Goal: Information Seeking & Learning: Learn about a topic

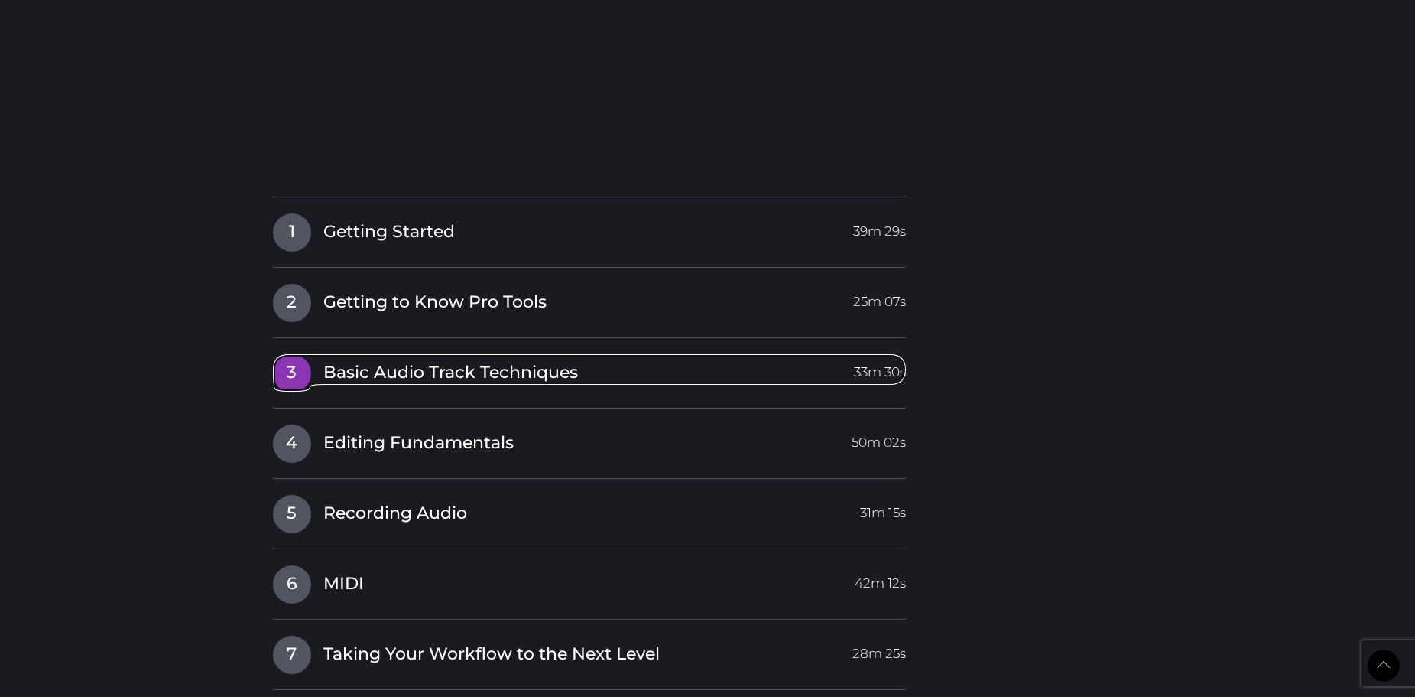
click at [335, 378] on span "Basic Audio Track Techniques" at bounding box center [450, 373] width 255 height 24
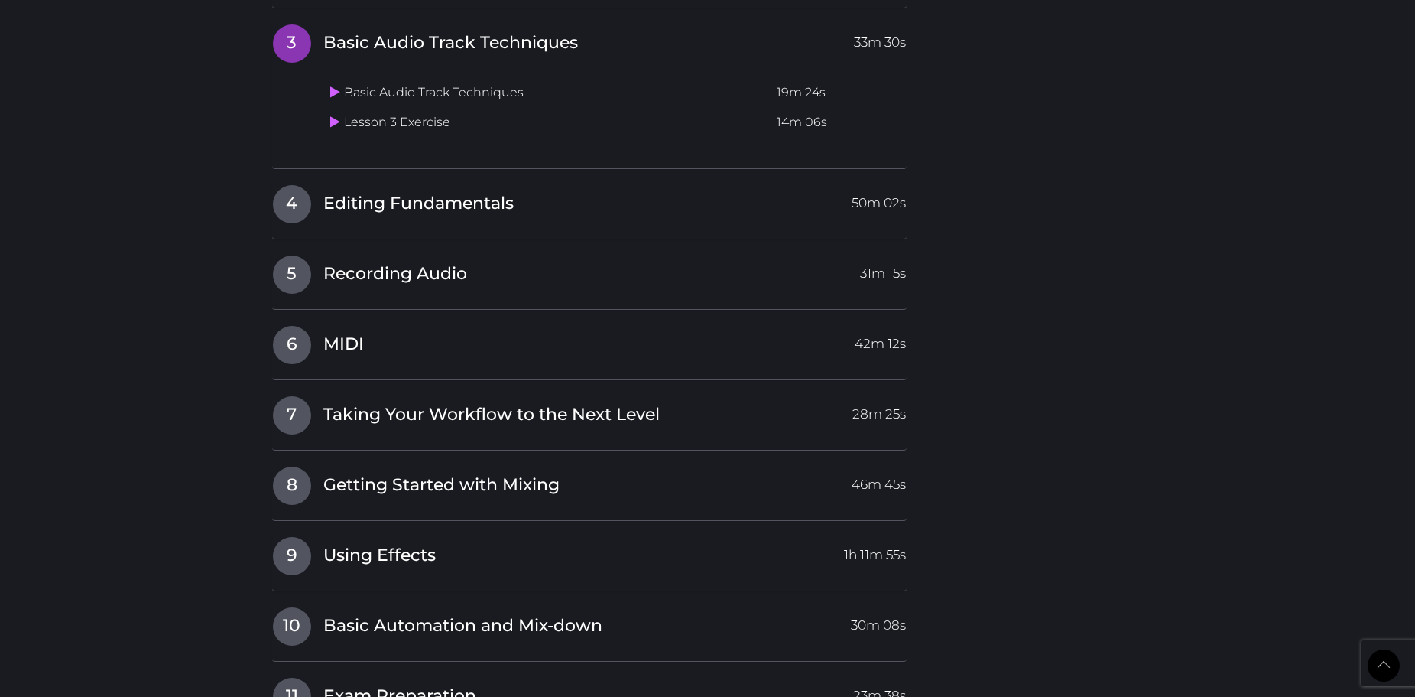
scroll to position [2085, 0]
click at [333, 216] on span "Editing Fundamentals" at bounding box center [418, 205] width 190 height 24
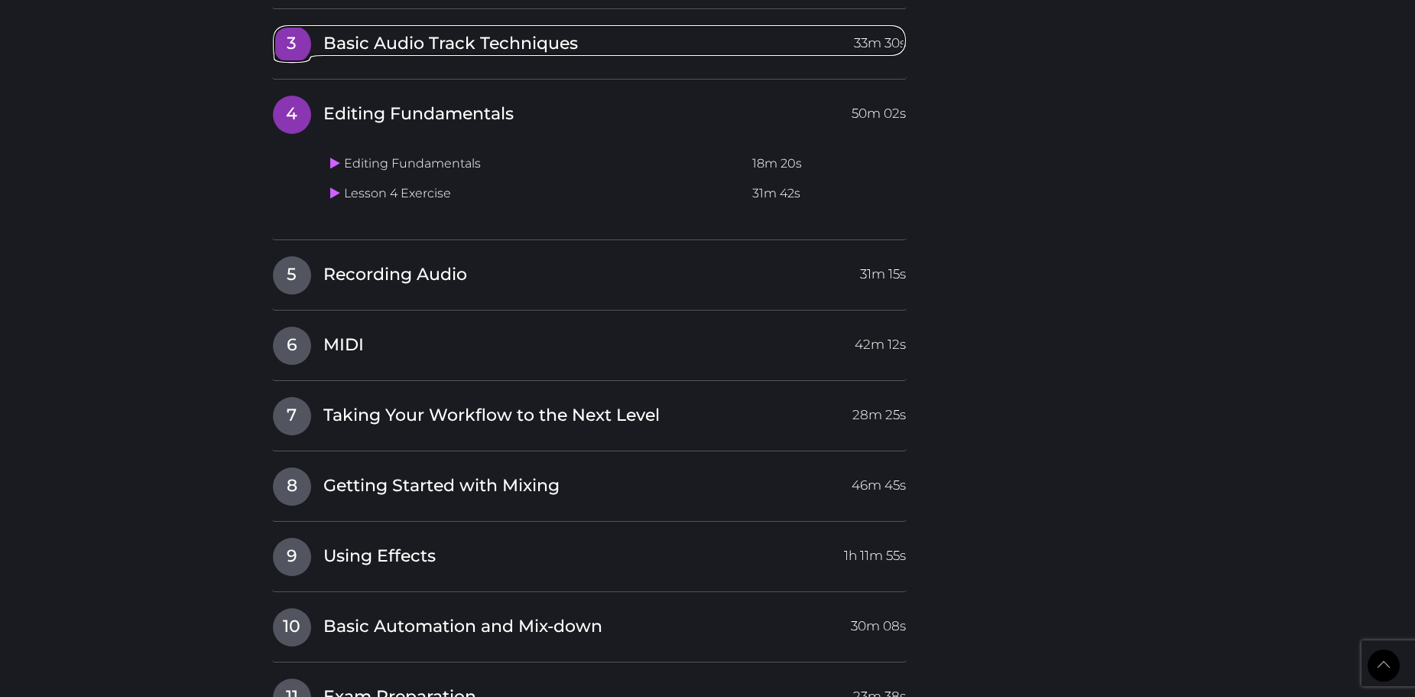
click at [337, 53] on span "Basic Audio Track Techniques" at bounding box center [450, 44] width 255 height 24
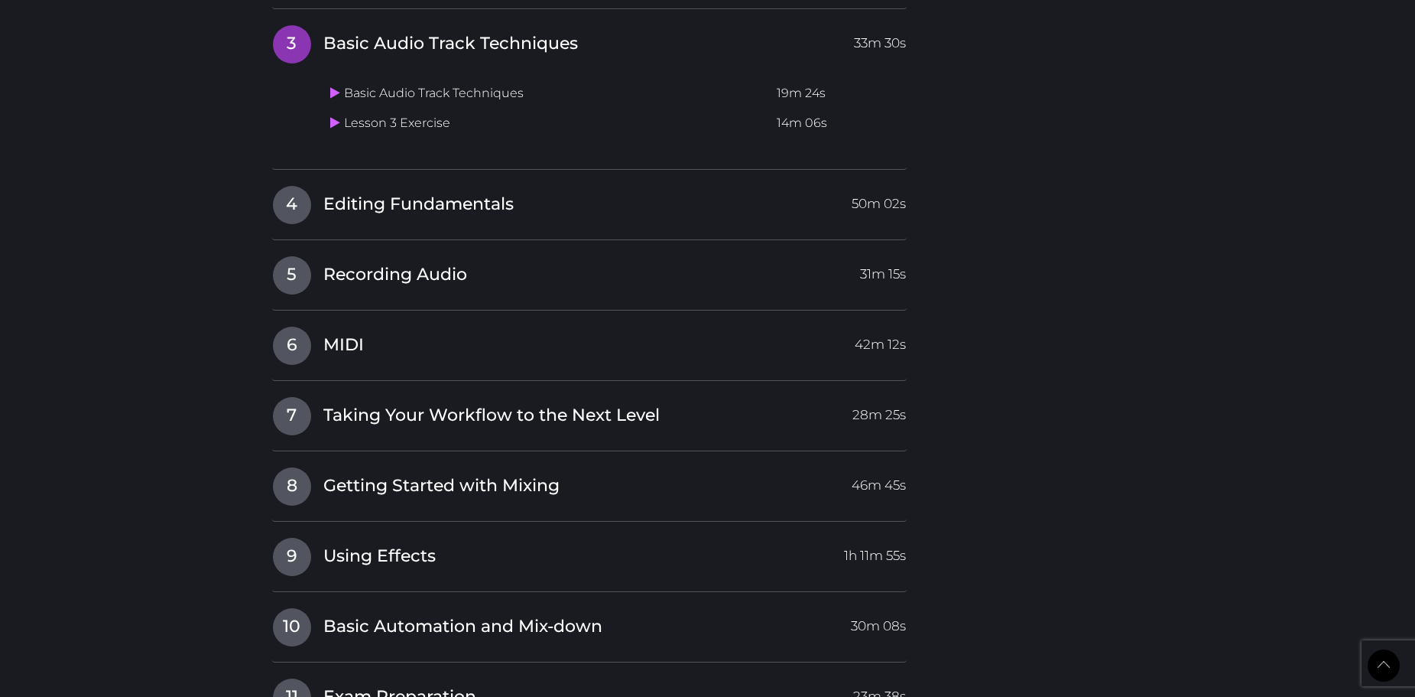
click at [379, 120] on td "Lesson 3 Exercise" at bounding box center [547, 124] width 447 height 30
click at [339, 124] on icon at bounding box center [335, 122] width 10 height 12
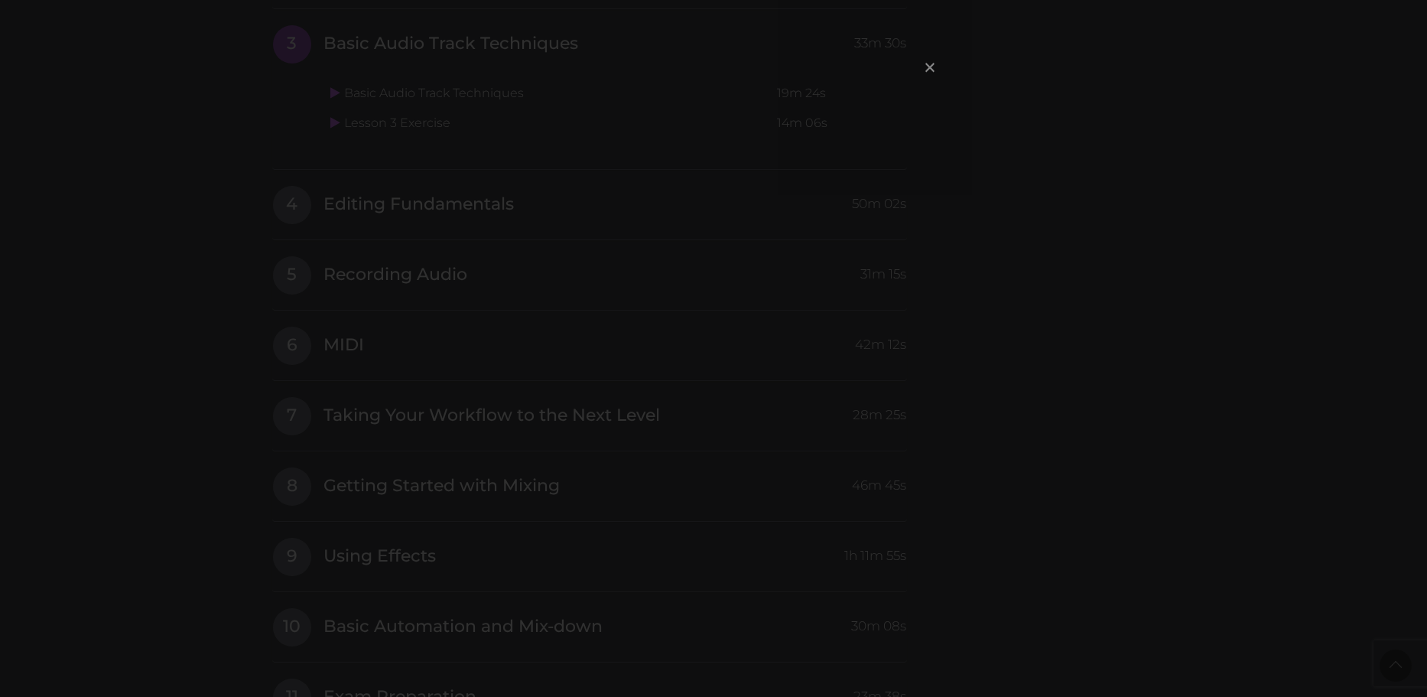
click at [934, 67] on span "×" at bounding box center [929, 66] width 15 height 33
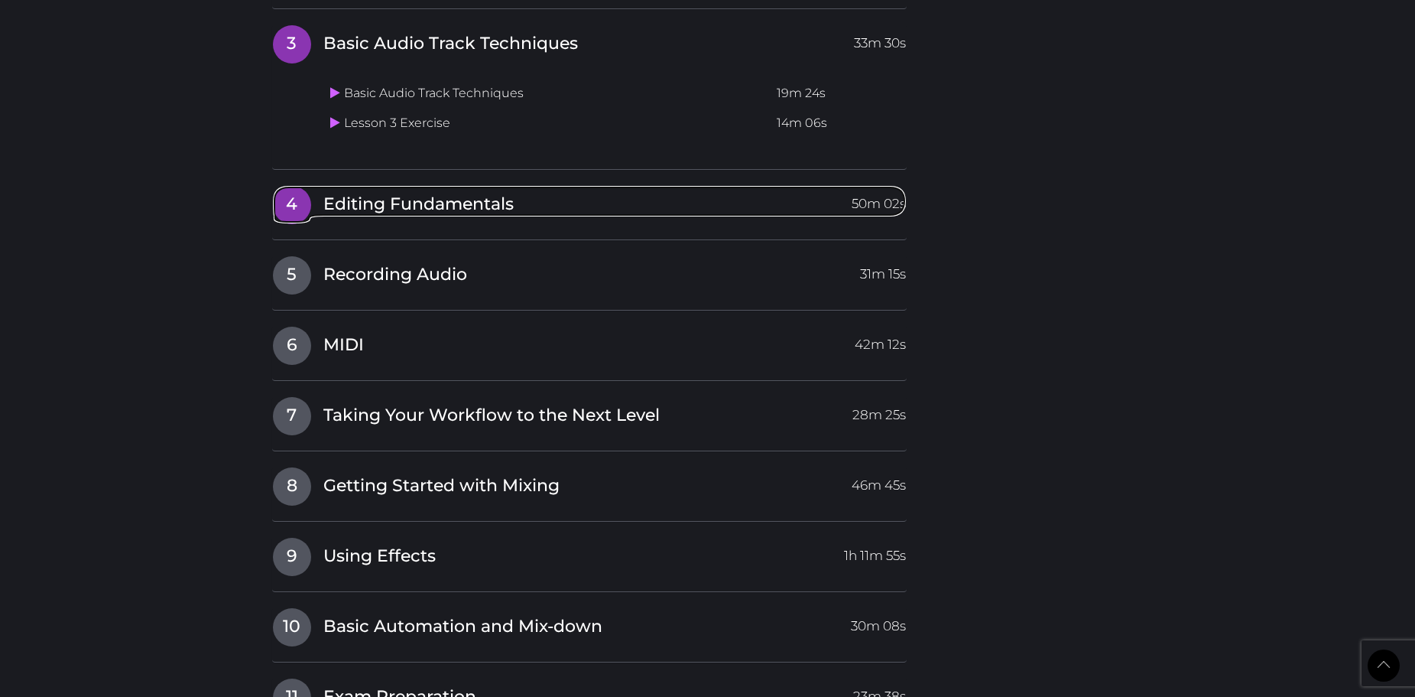
click at [296, 210] on span "4" at bounding box center [292, 205] width 38 height 38
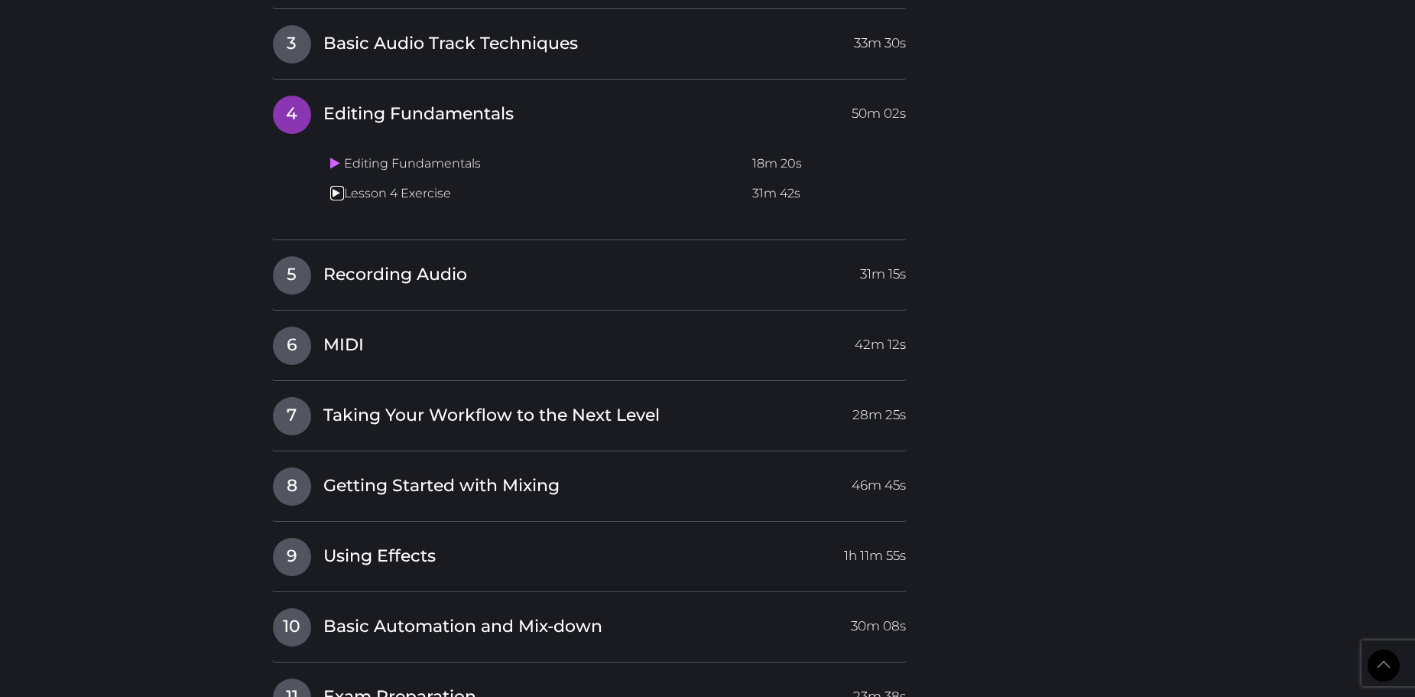
click at [331, 193] on icon at bounding box center [335, 193] width 10 height 12
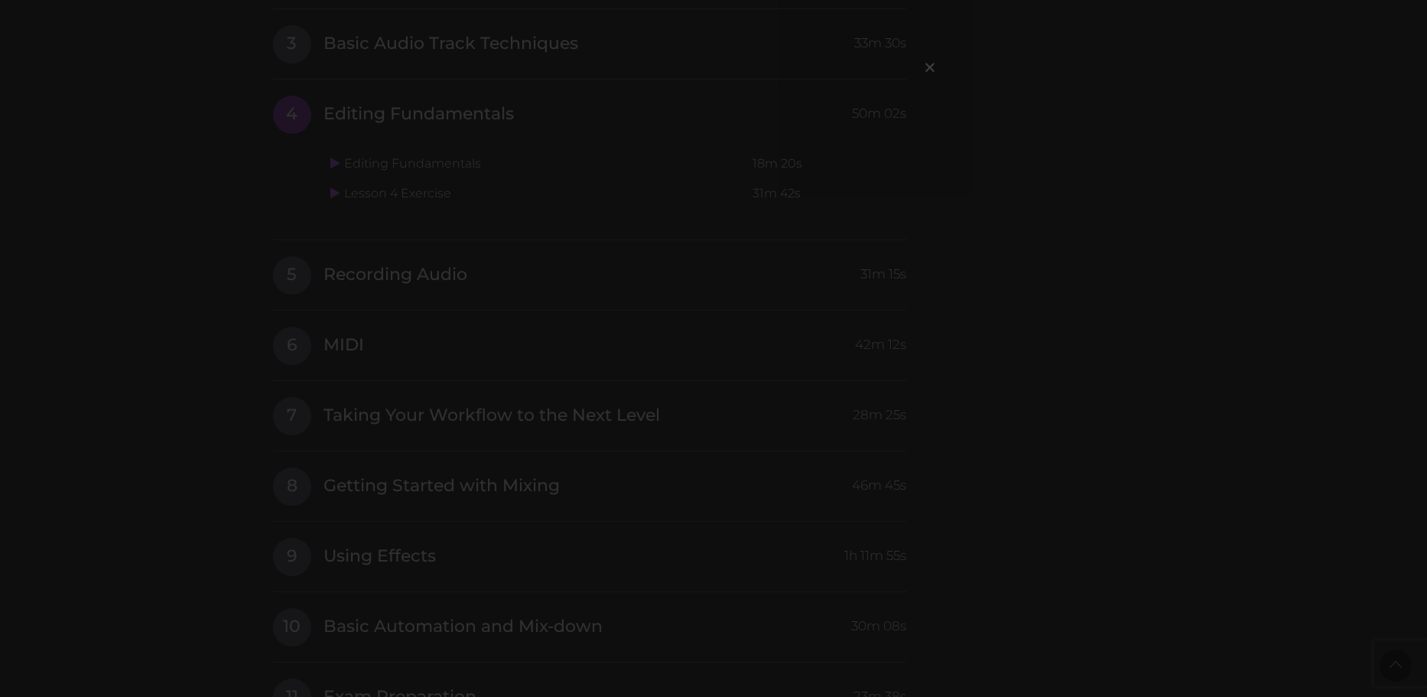
click at [324, 93] on div "×" at bounding box center [713, 348] width 1427 height 697
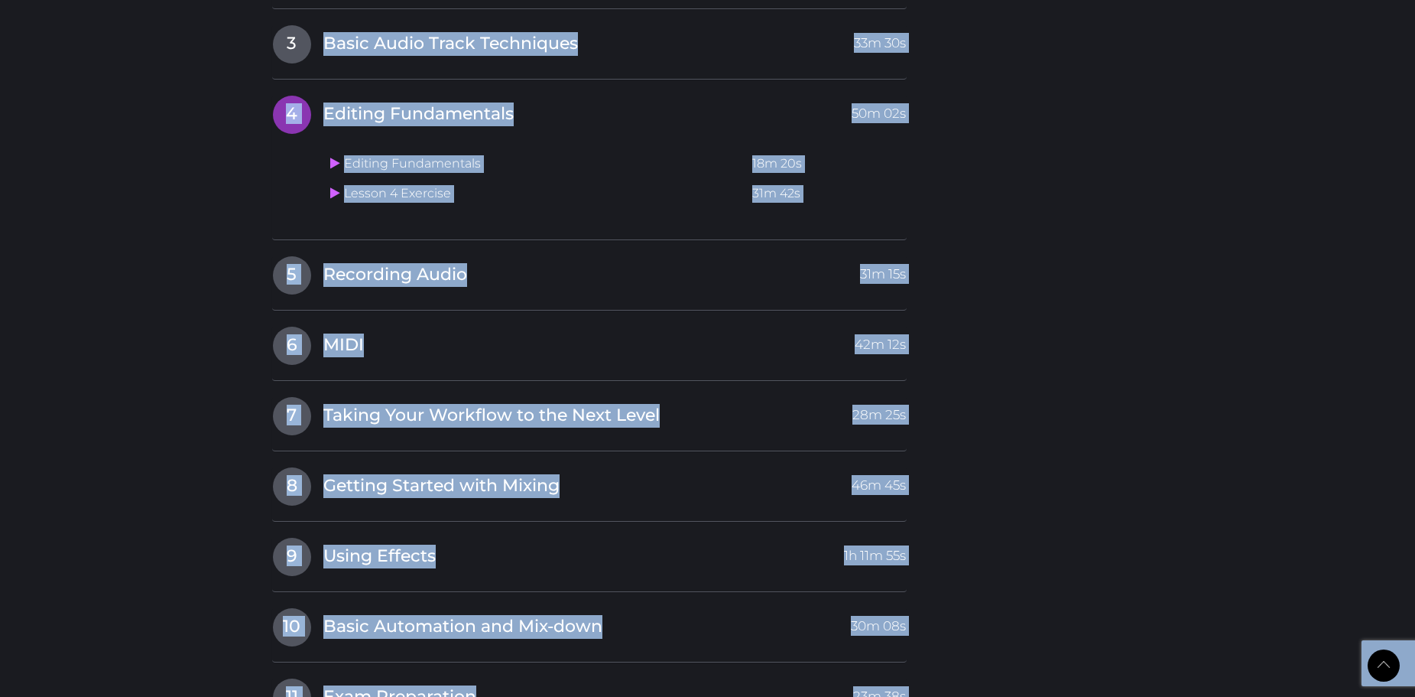
click at [328, 212] on div "Editing Fundamentals 18m 20s Lesson 4 Exercise 31m 42s" at bounding box center [615, 176] width 583 height 96
click at [333, 197] on icon at bounding box center [335, 193] width 10 height 12
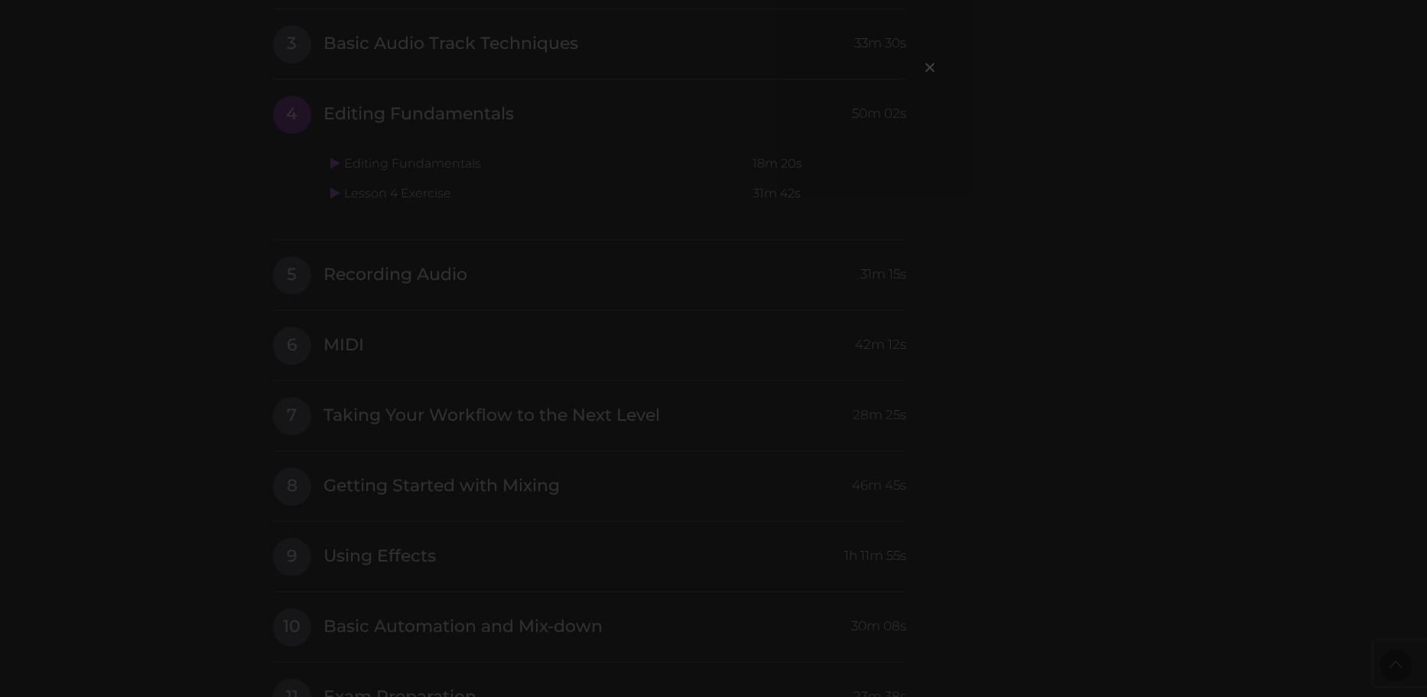
drag, startPoint x: 1181, startPoint y: 174, endPoint x: 904, endPoint y: 99, distance: 287.3
click at [1181, 174] on div "×" at bounding box center [713, 348] width 1427 height 697
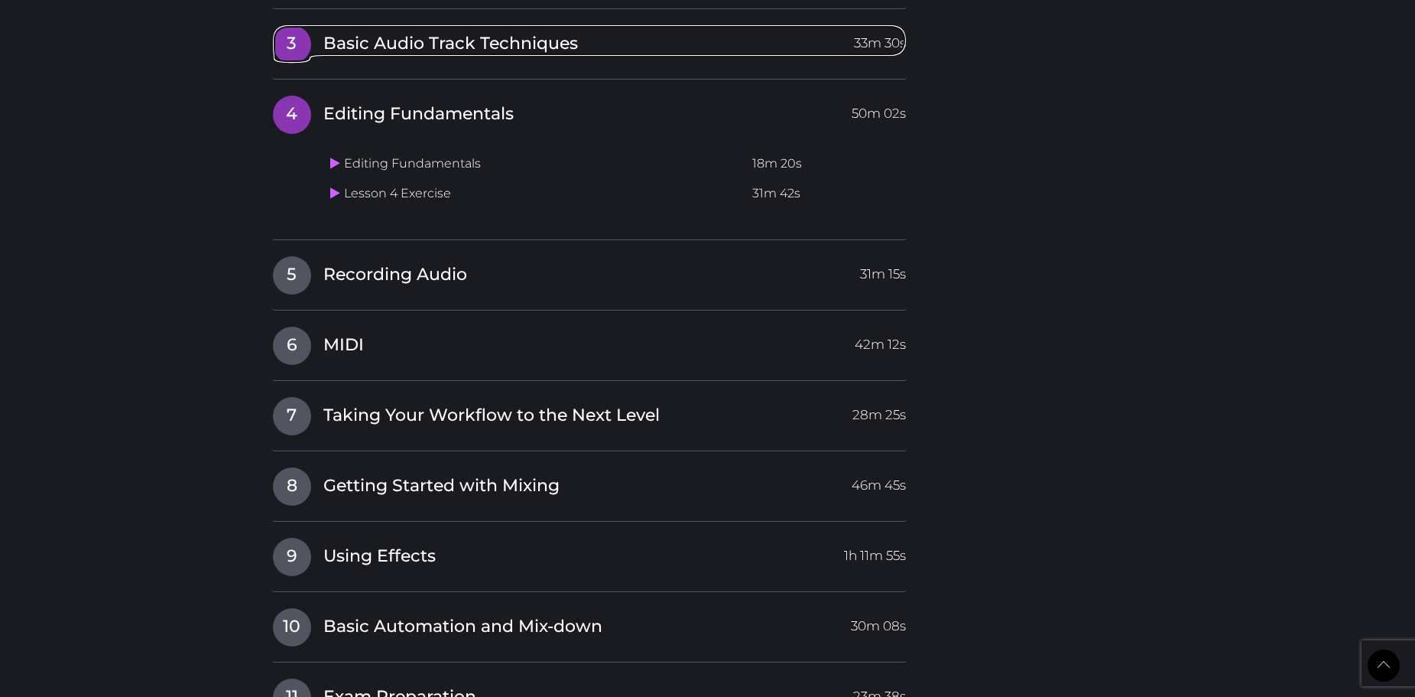
click at [312, 48] on link "3 Basic Audio Track Techniques 33m 30s" at bounding box center [589, 40] width 635 height 32
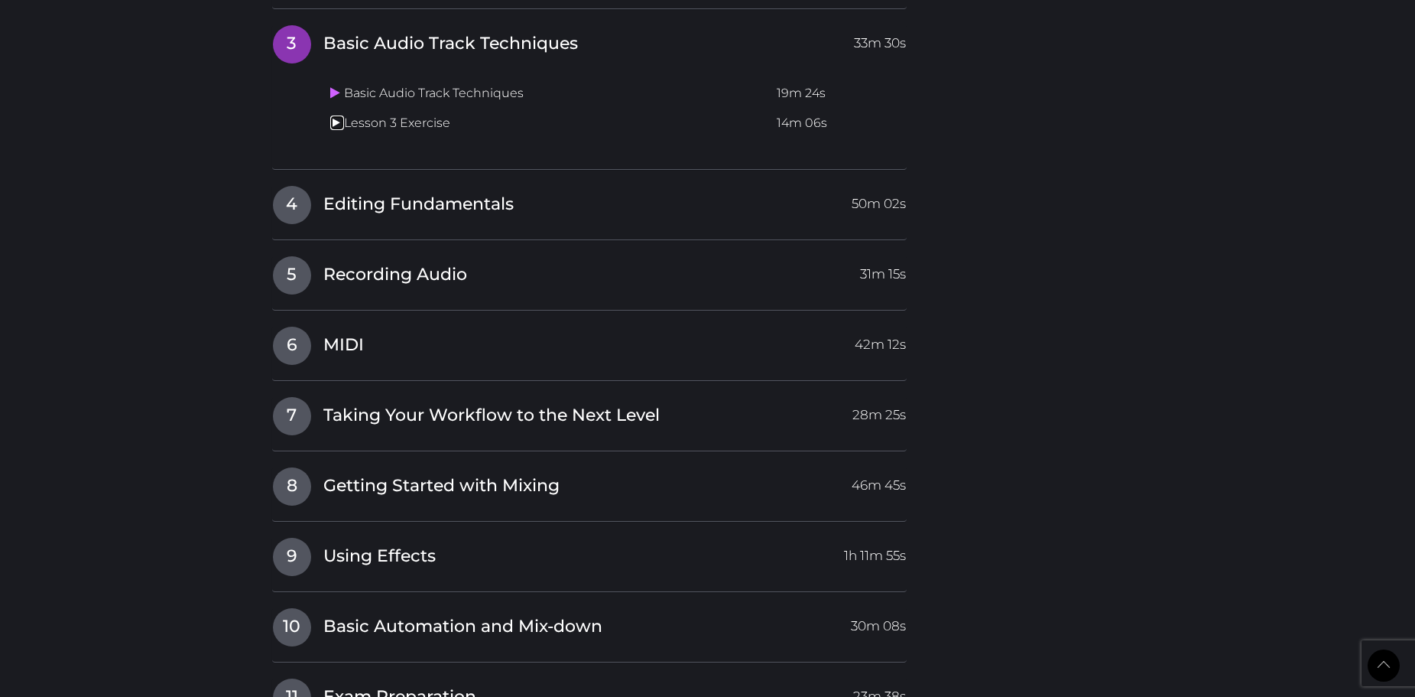
click at [338, 126] on icon at bounding box center [335, 122] width 10 height 12
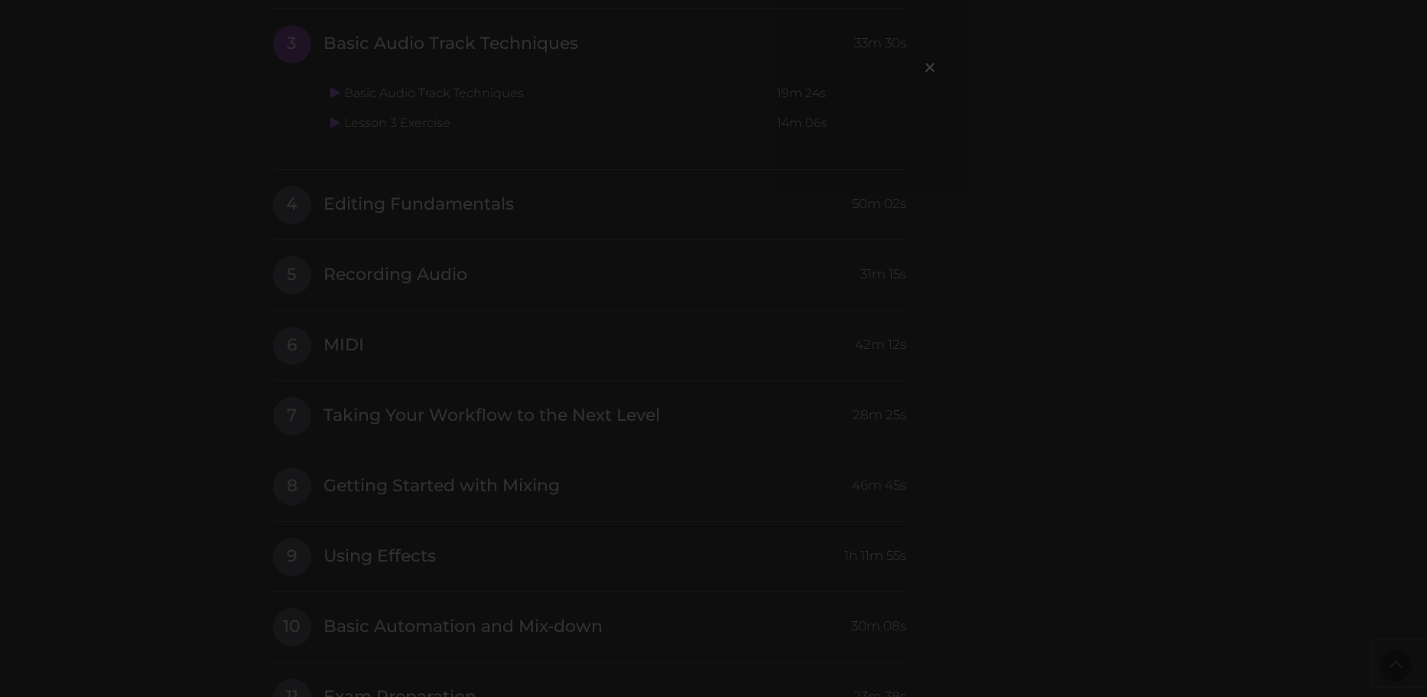
click at [1077, 174] on div "×" at bounding box center [713, 348] width 1427 height 697
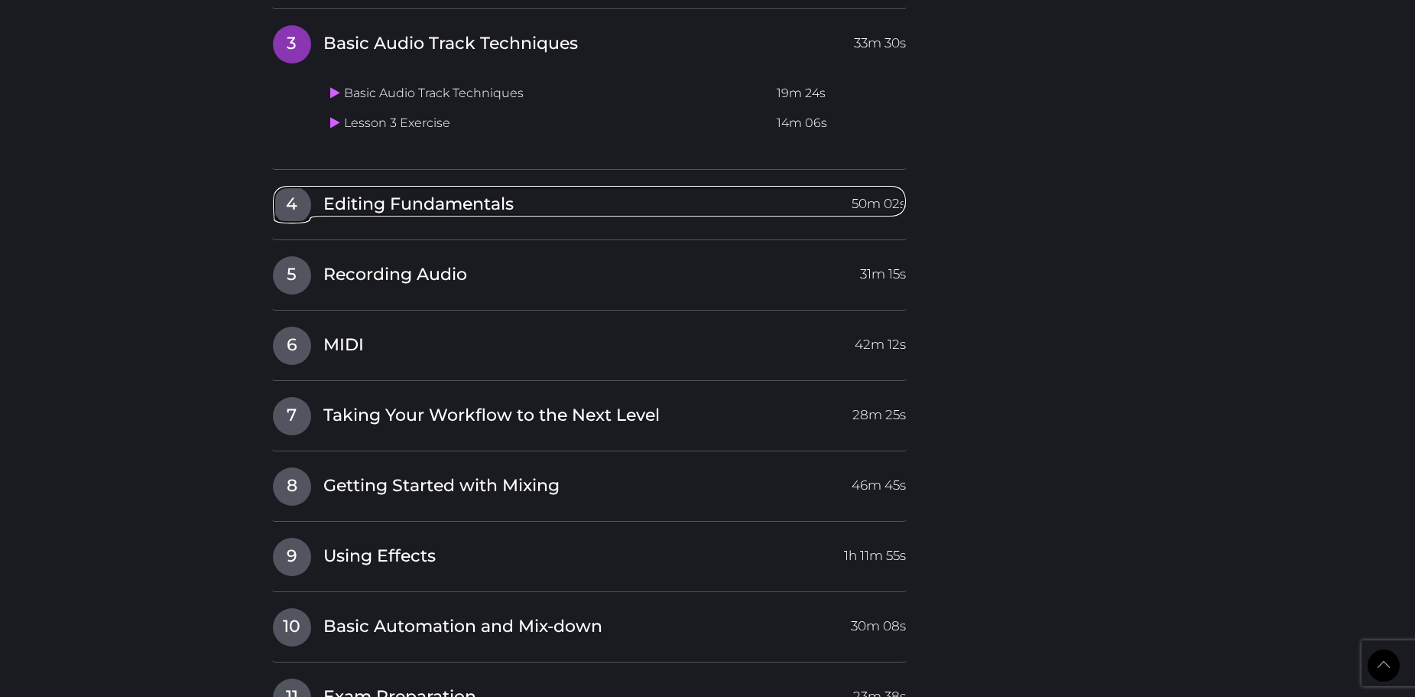
click at [367, 188] on link "4 Editing Fundamentals 50m 02s" at bounding box center [589, 201] width 635 height 32
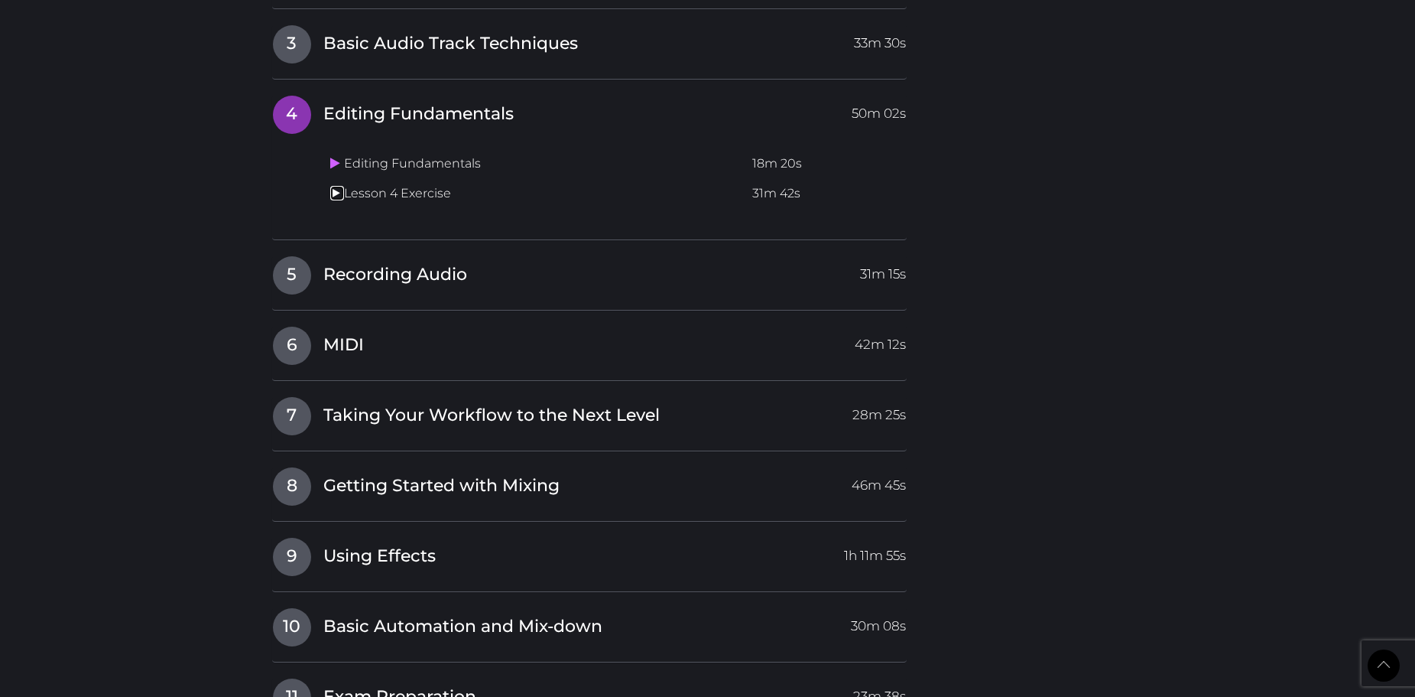
click at [334, 192] on icon at bounding box center [335, 193] width 10 height 12
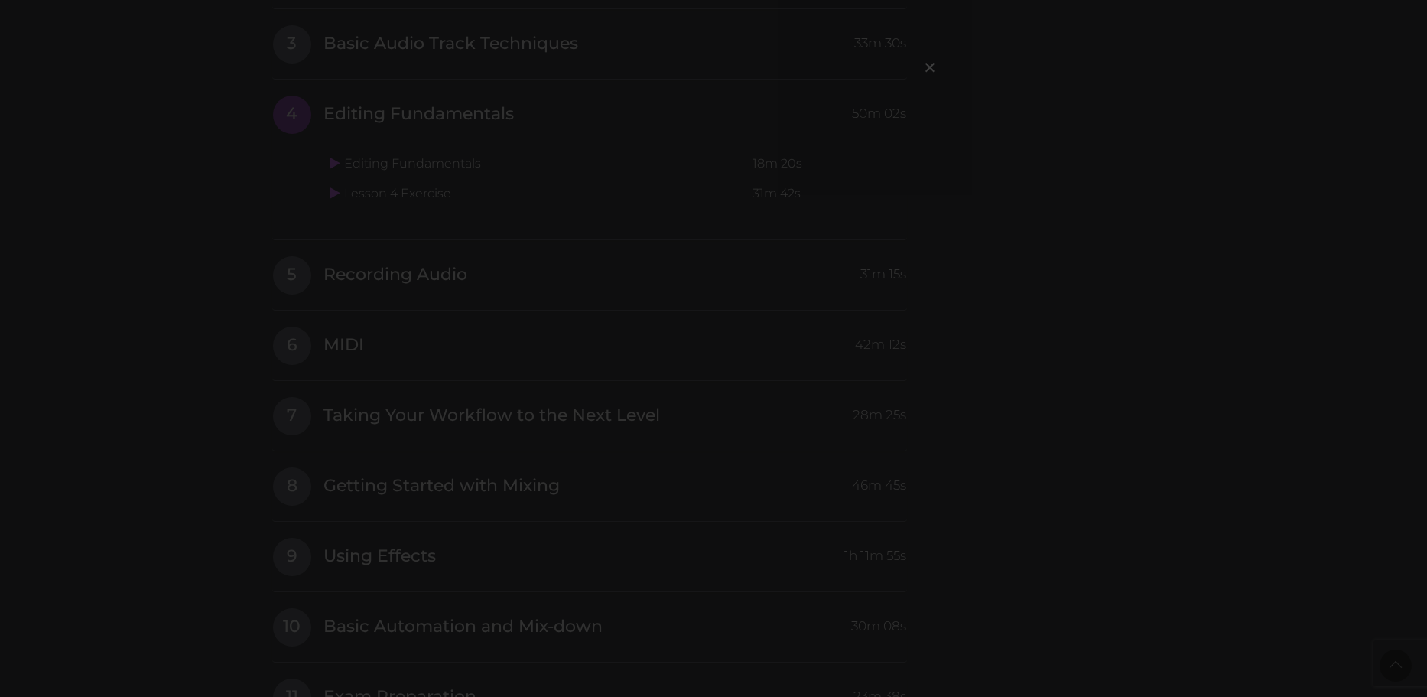
click at [942, 311] on div "×" at bounding box center [713, 348] width 1427 height 697
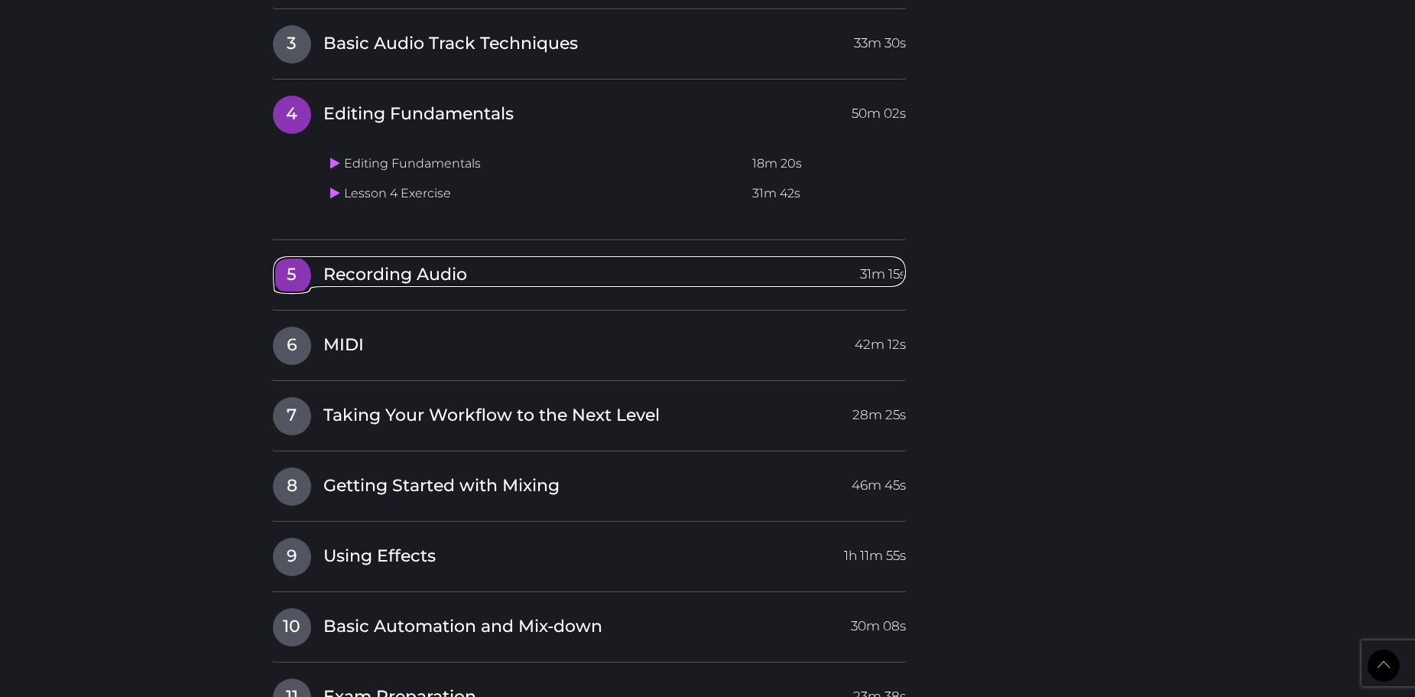
click at [369, 264] on span "Recording Audio" at bounding box center [395, 275] width 144 height 24
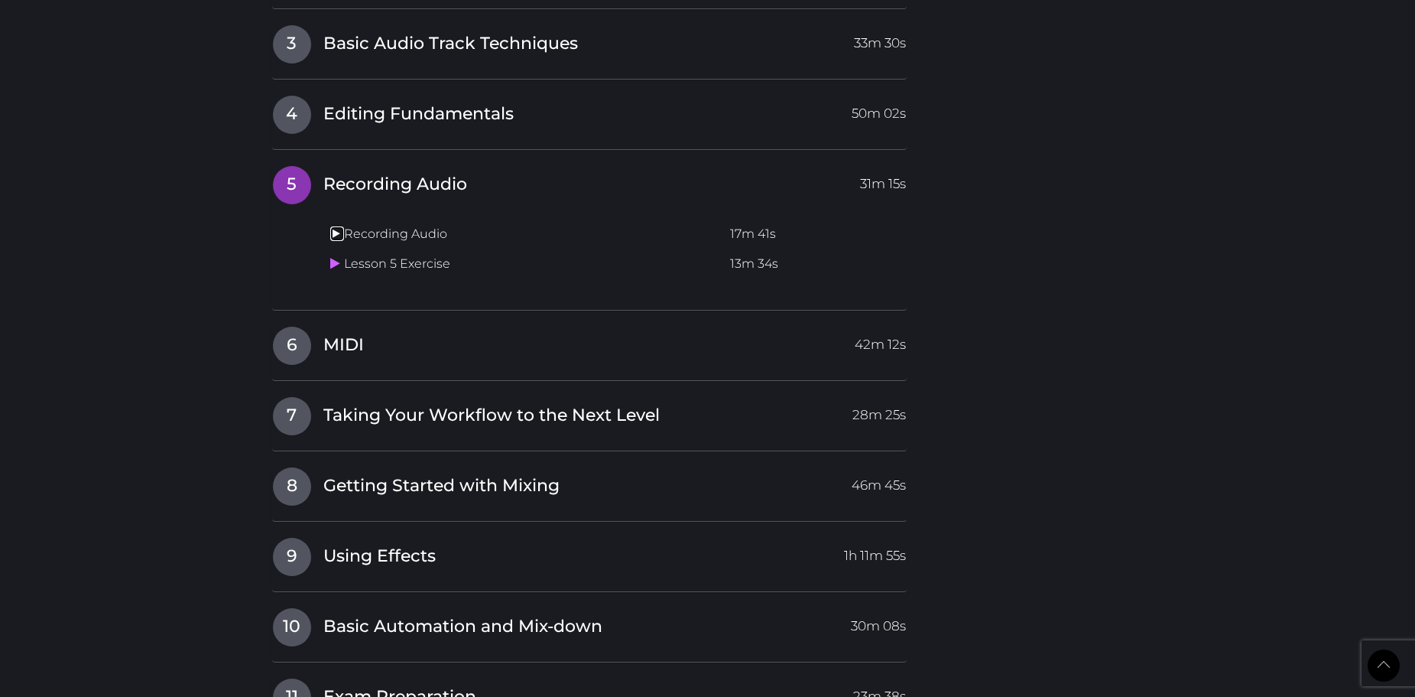
click at [339, 232] on icon at bounding box center [335, 233] width 10 height 12
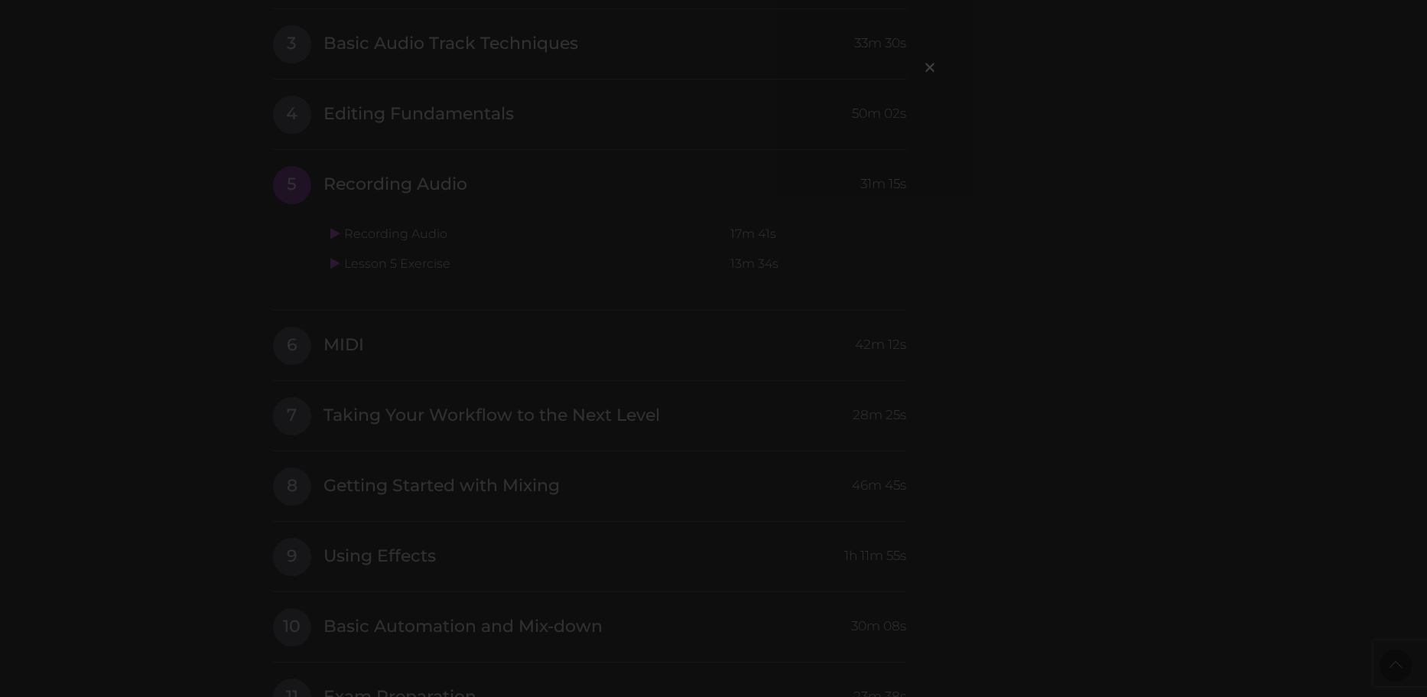
click at [1052, 227] on div "×" at bounding box center [713, 348] width 1427 height 697
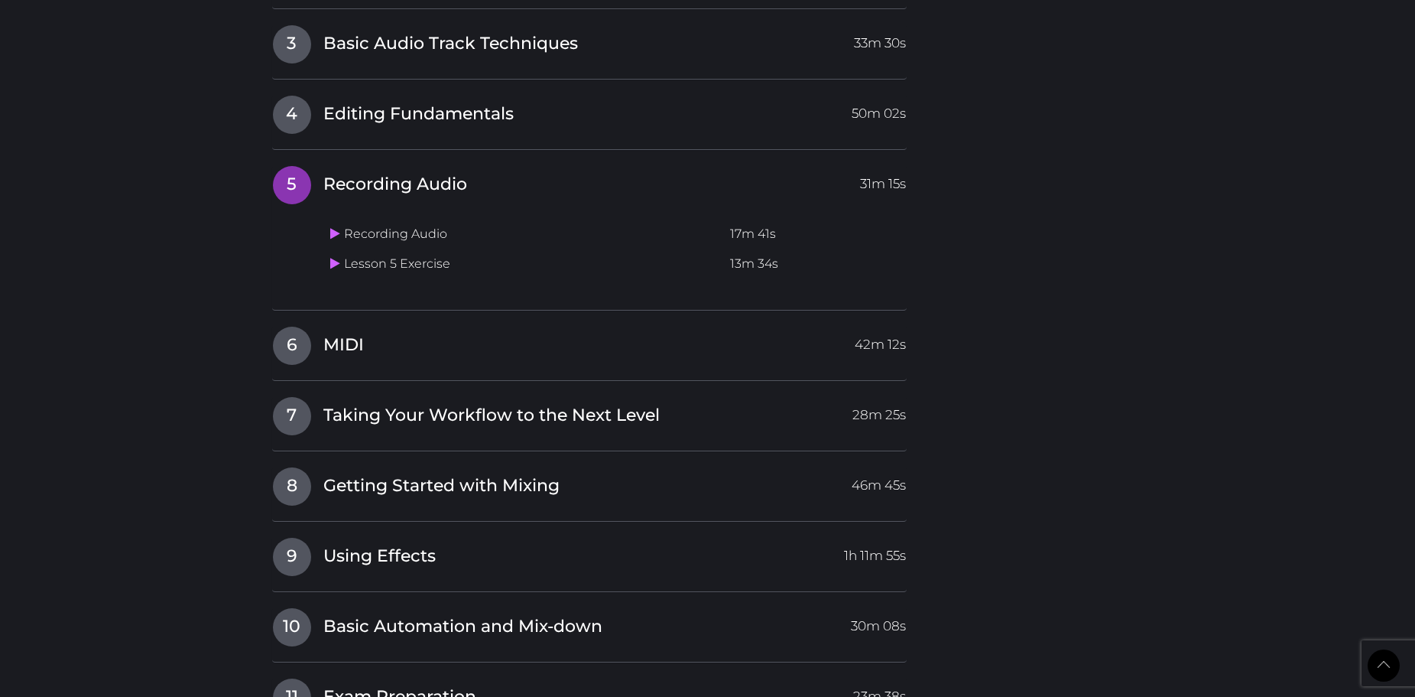
click at [329, 273] on td "Lesson 5 Exercise" at bounding box center [524, 264] width 400 height 30
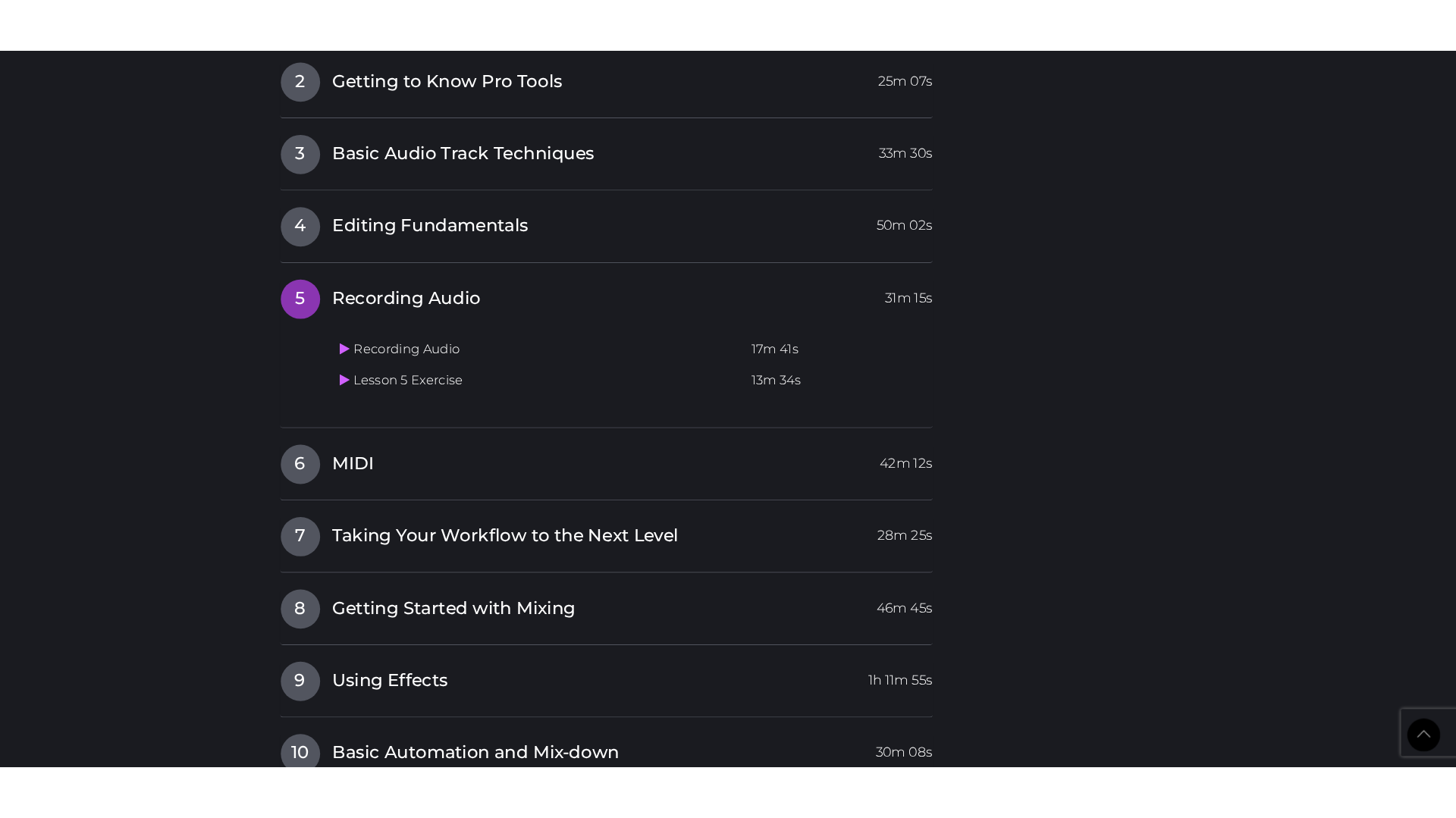
scroll to position [1992, 0]
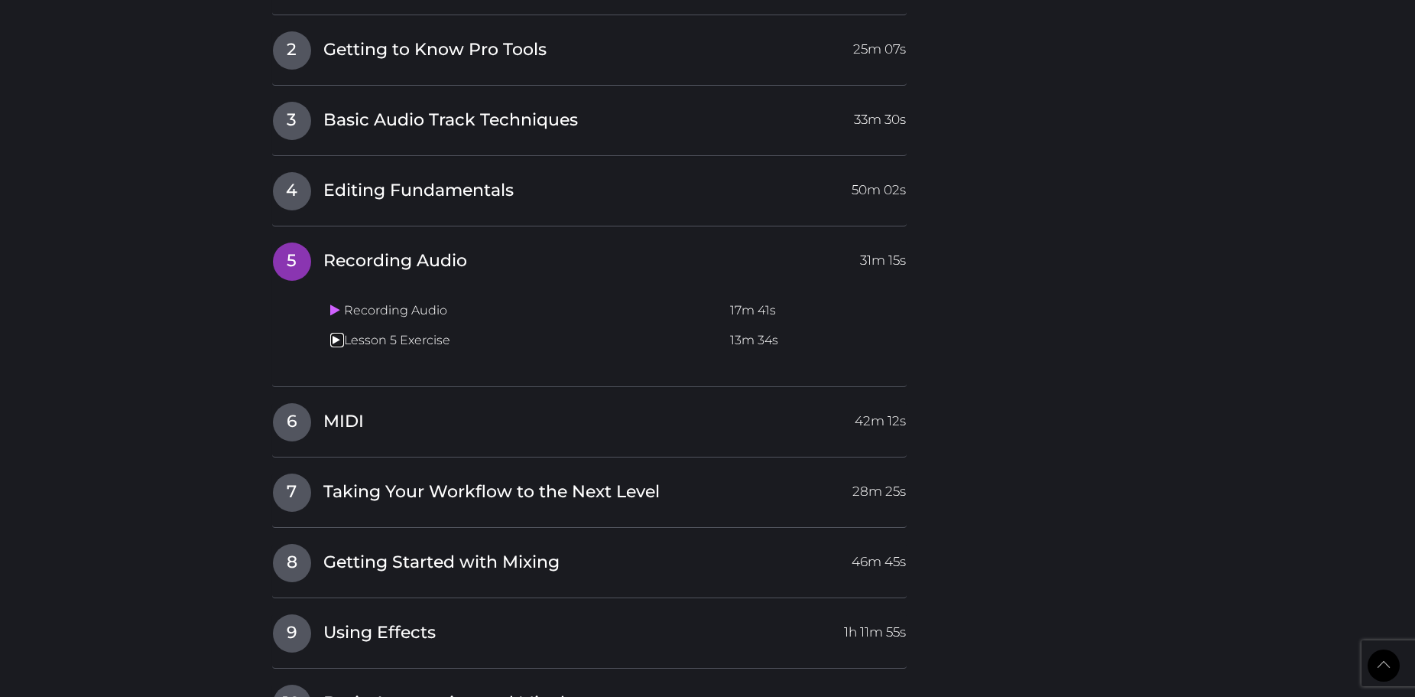
click at [333, 337] on icon at bounding box center [335, 339] width 10 height 12
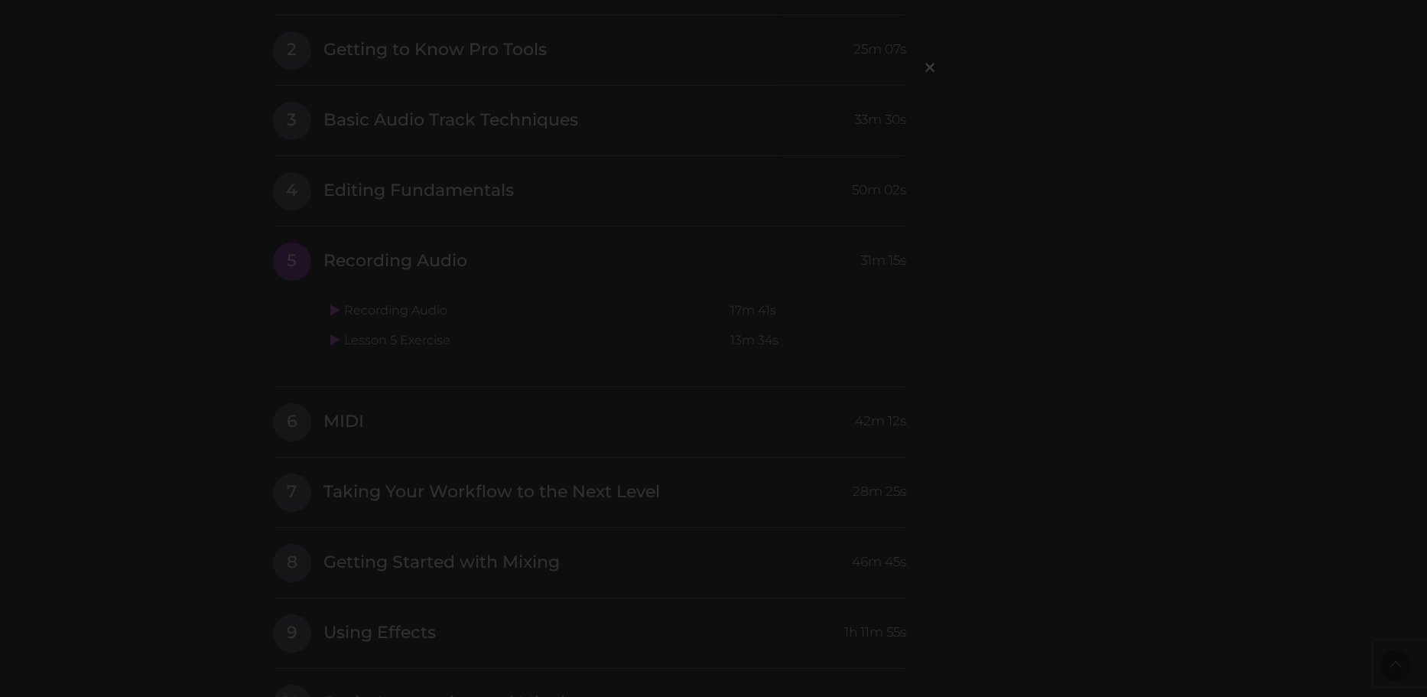
click at [922, 308] on div "×" at bounding box center [708, 198] width 459 height 245
click at [934, 73] on span "×" at bounding box center [929, 66] width 15 height 33
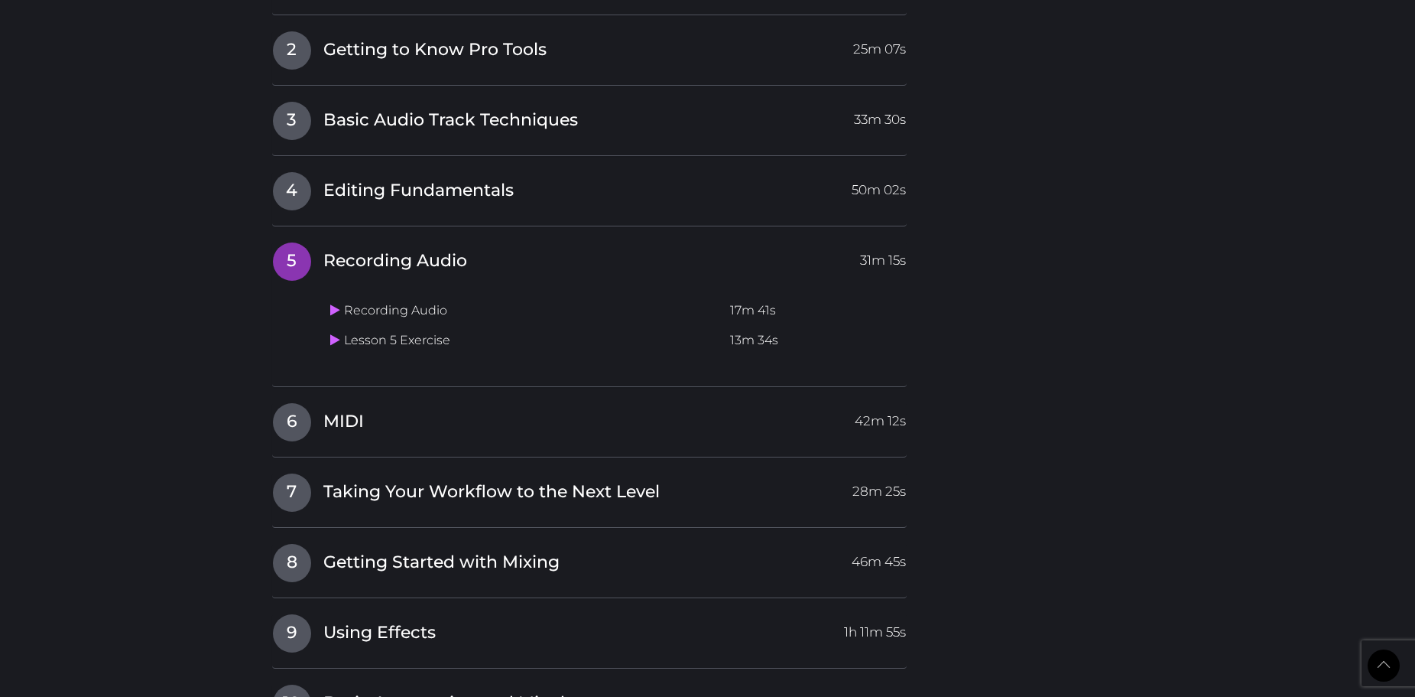
click at [312, 365] on div "Recording Audio 17m 41s Lesson 5 Exercise 13m 34s" at bounding box center [589, 322] width 635 height 96
click at [324, 415] on span "MIDI" at bounding box center [343, 422] width 41 height 24
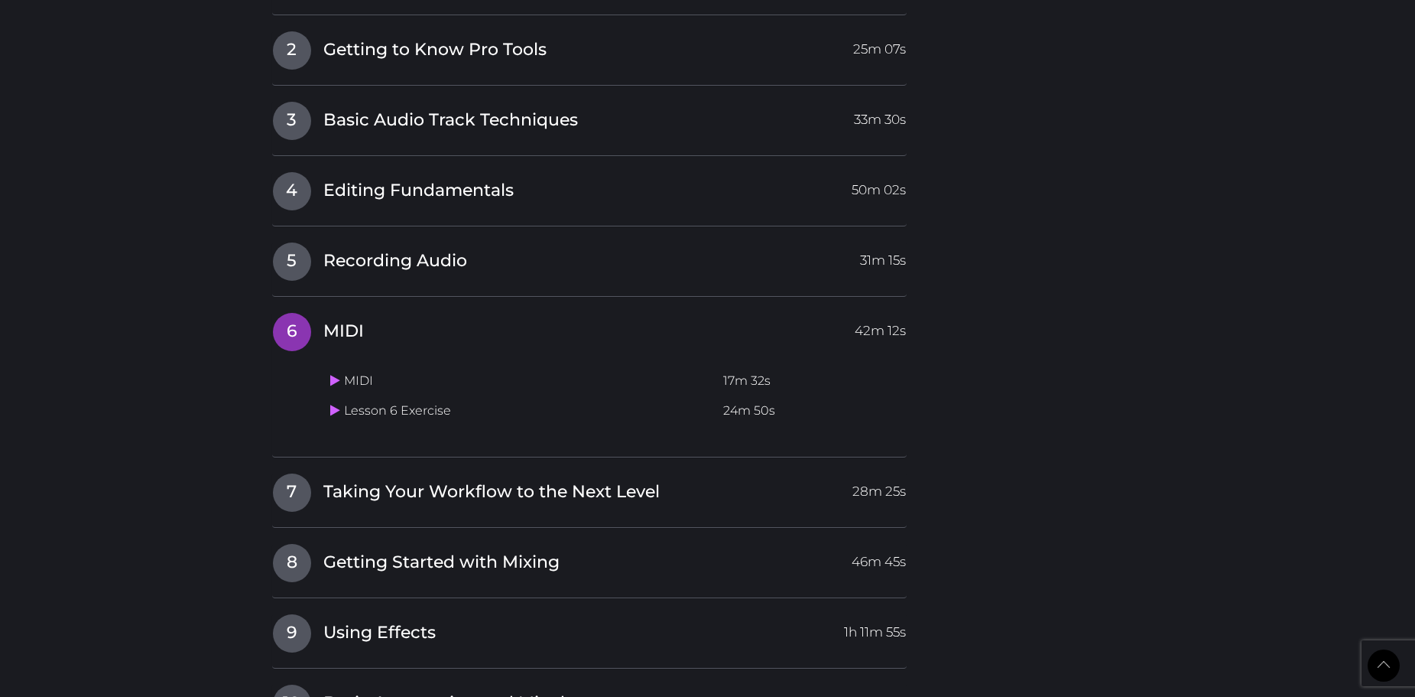
click at [337, 372] on td "MIDI" at bounding box center [520, 381] width 393 height 30
click at [336, 378] on icon at bounding box center [335, 380] width 10 height 12
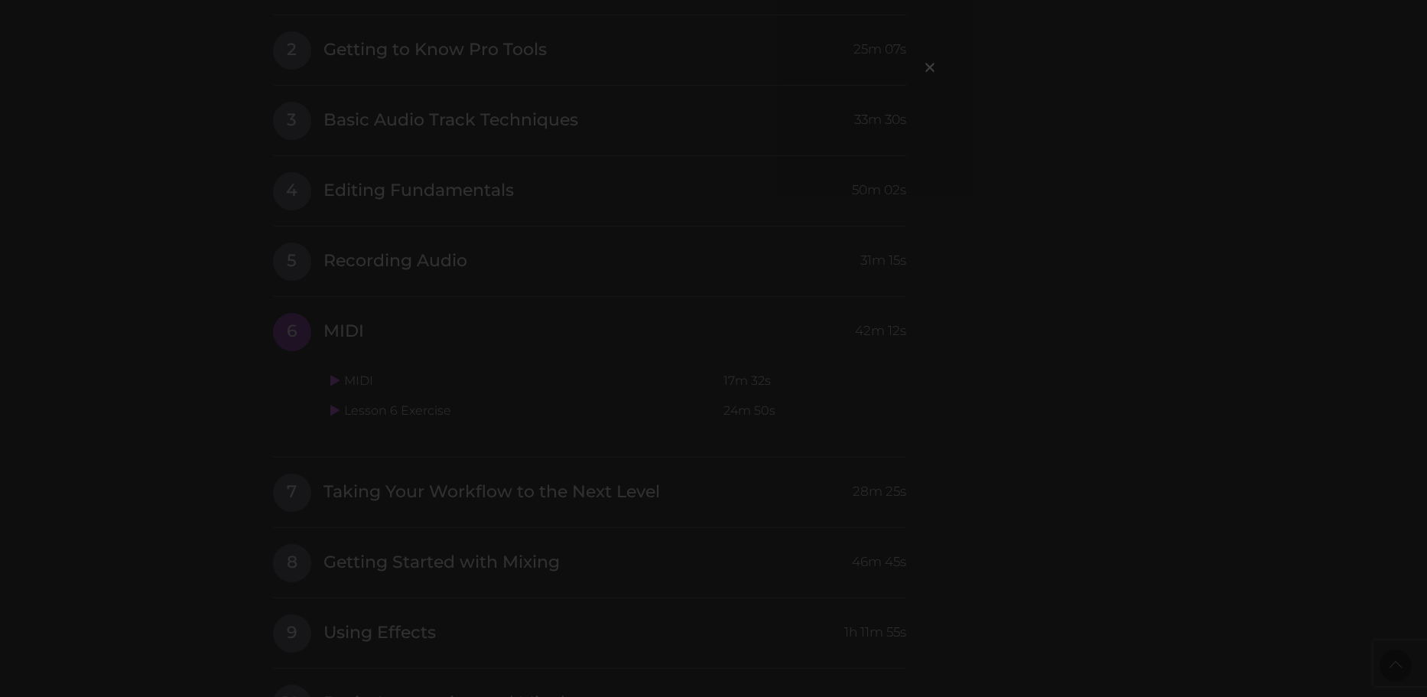
click at [1015, 200] on div "×" at bounding box center [713, 348] width 1427 height 697
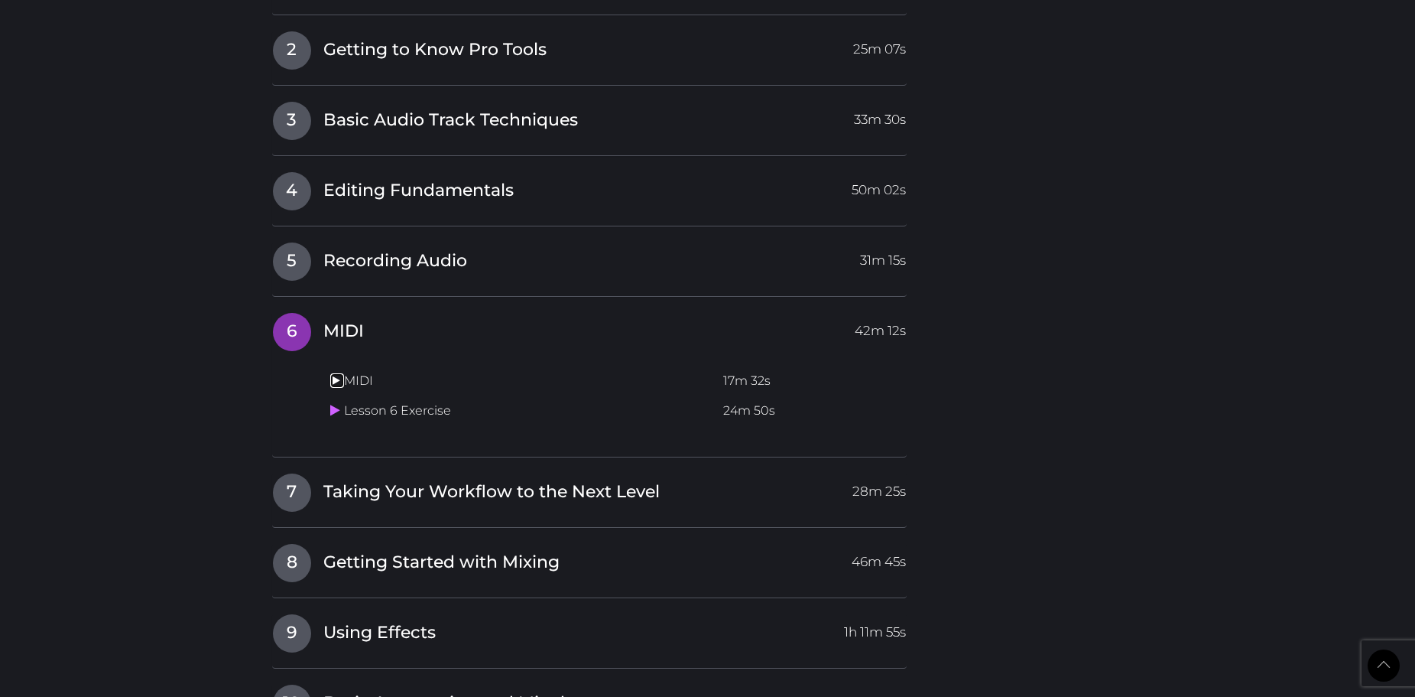
click at [335, 382] on icon at bounding box center [335, 380] width 10 height 12
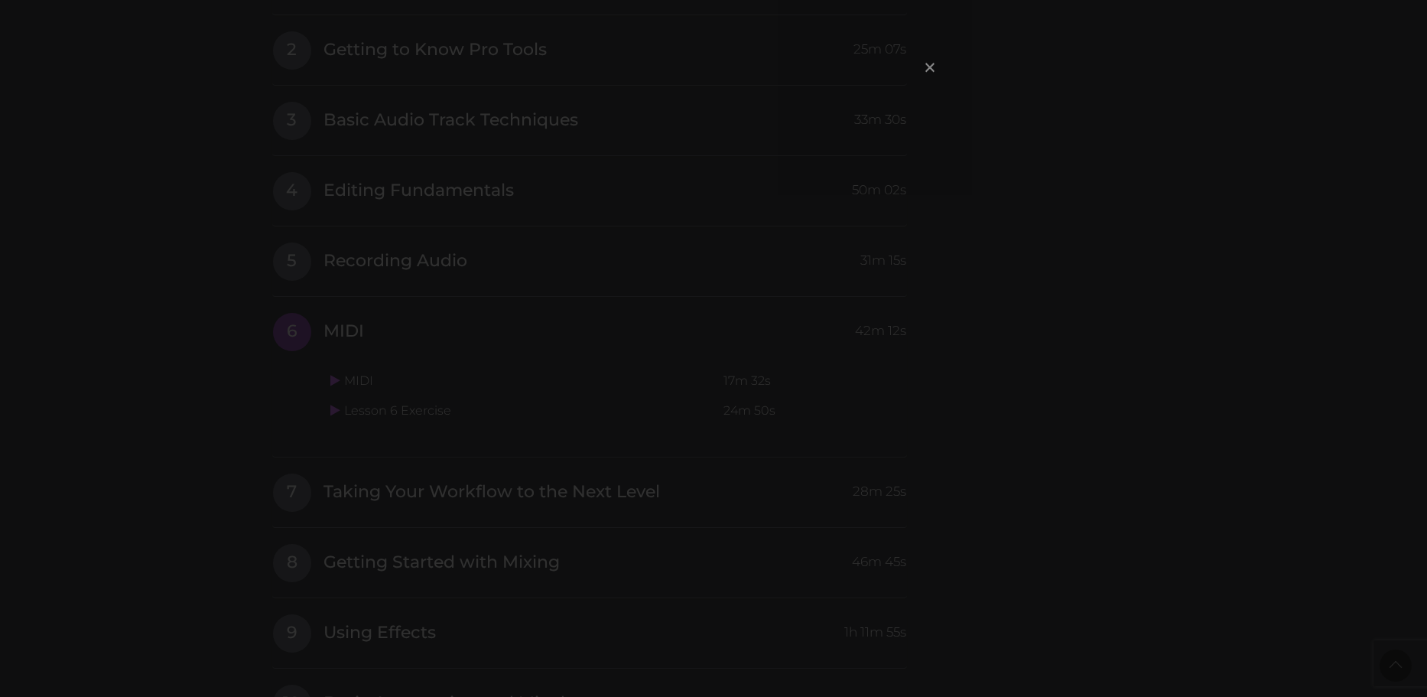
click at [933, 71] on span "×" at bounding box center [929, 66] width 15 height 33
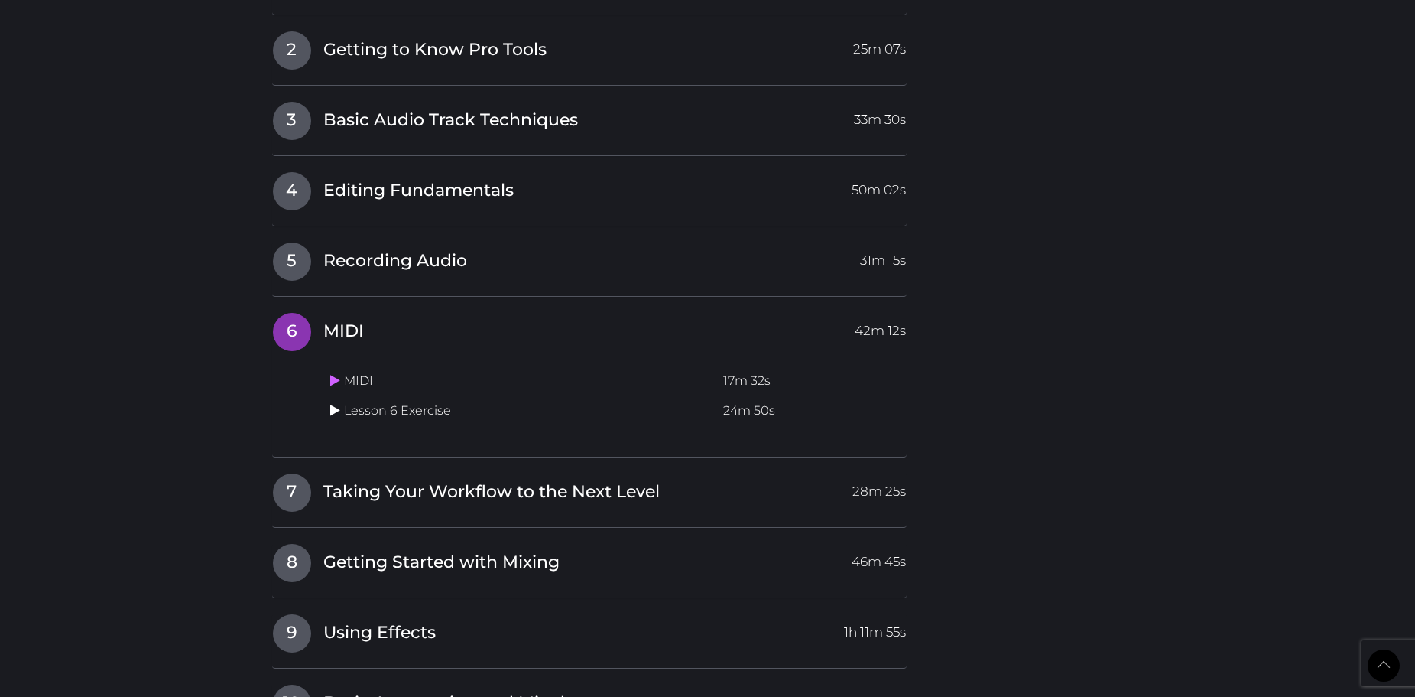
click at [332, 408] on icon at bounding box center [335, 410] width 10 height 12
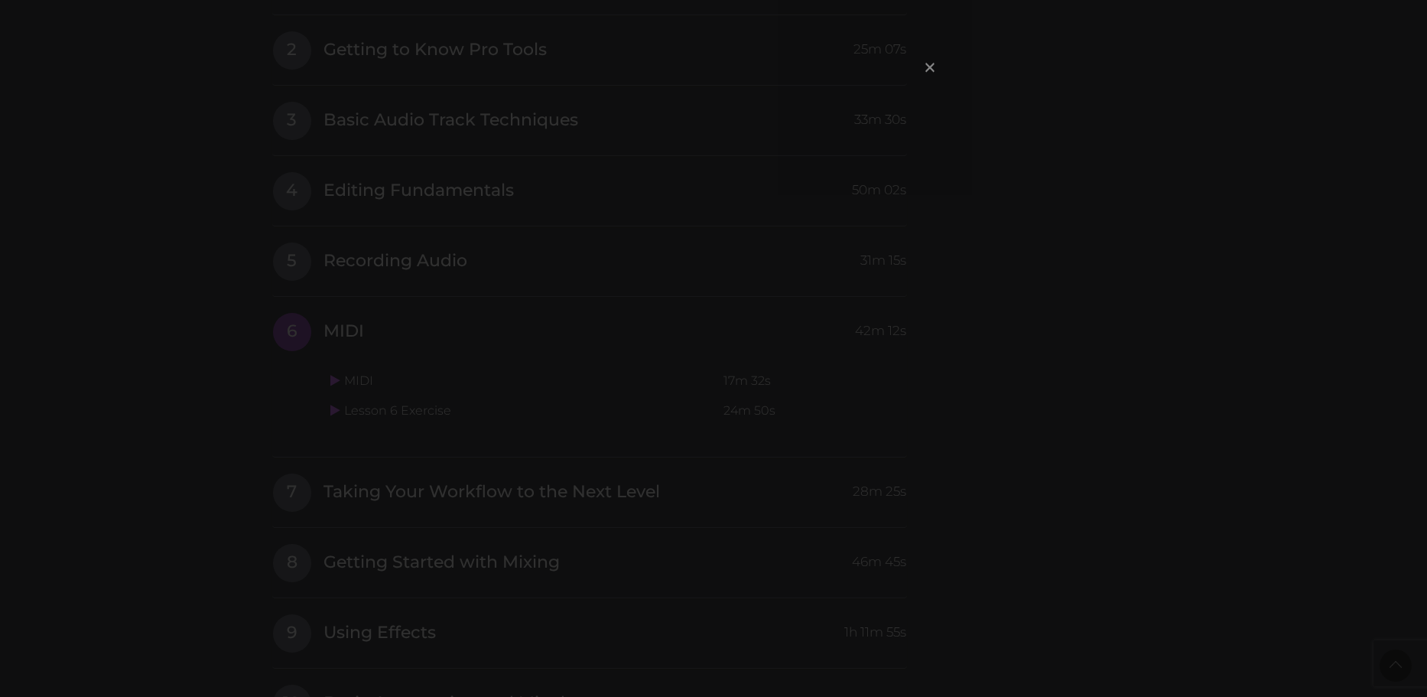
click at [933, 70] on span "×" at bounding box center [929, 66] width 15 height 33
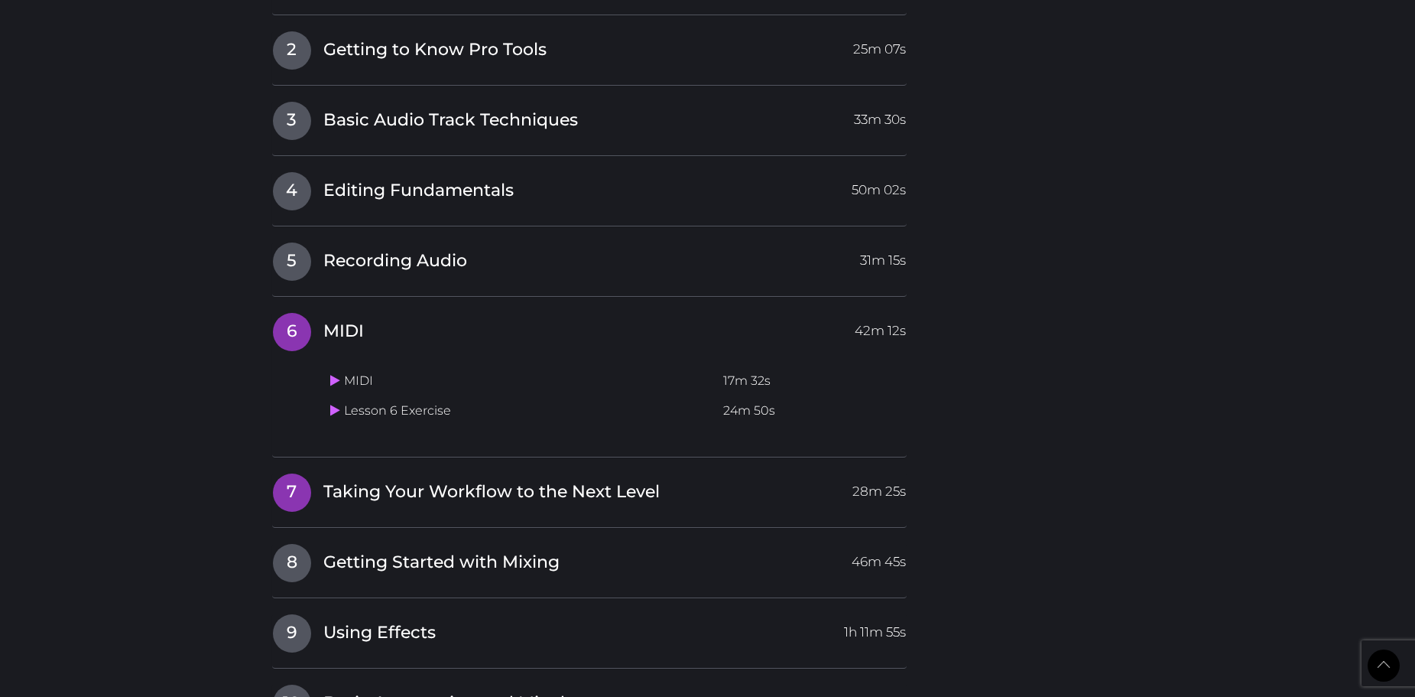
click at [280, 483] on span "7" at bounding box center [292, 492] width 38 height 38
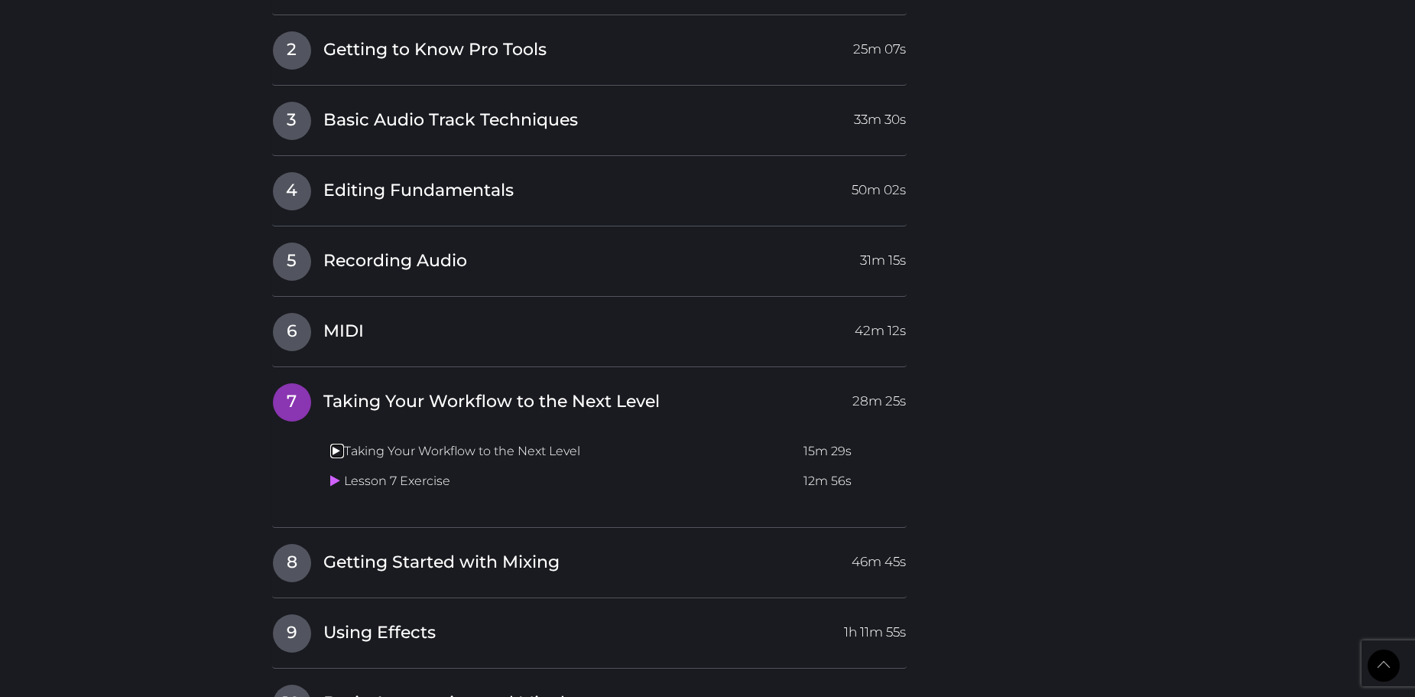
click at [333, 453] on icon at bounding box center [335, 450] width 10 height 12
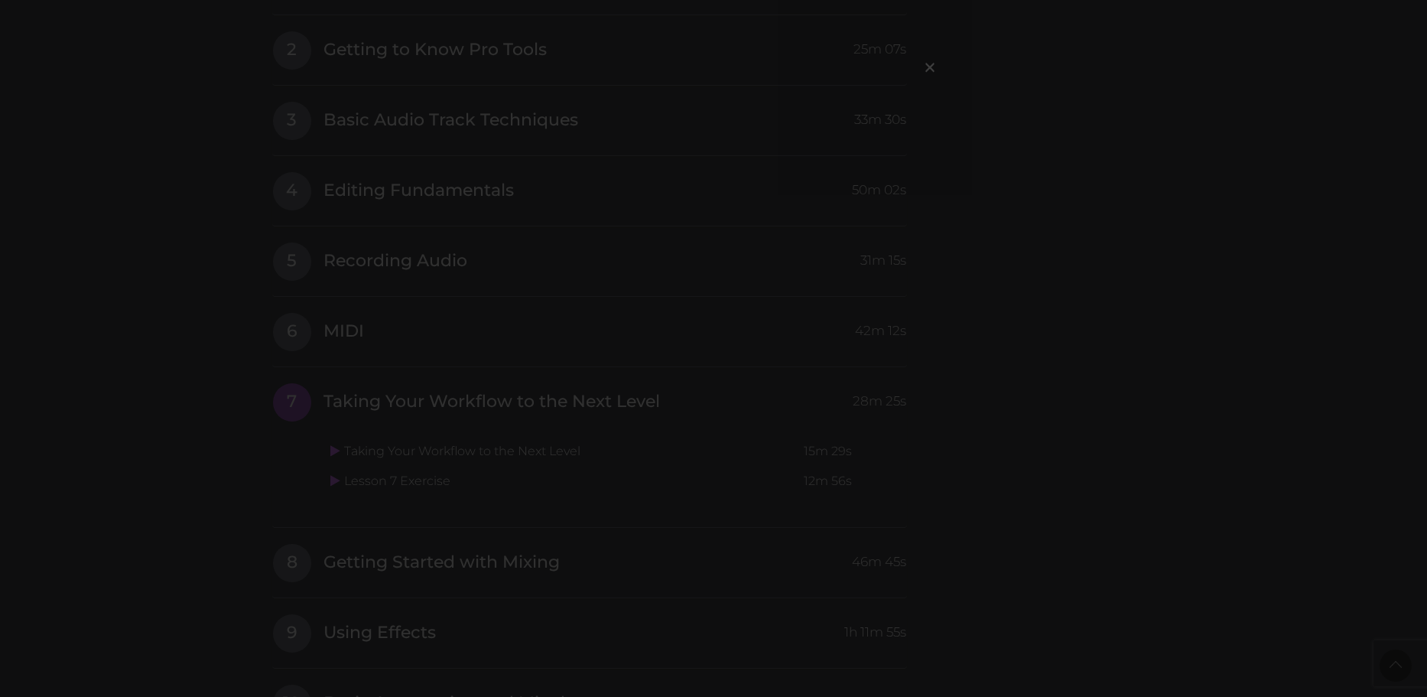
click at [1018, 196] on div "×" at bounding box center [713, 348] width 1427 height 697
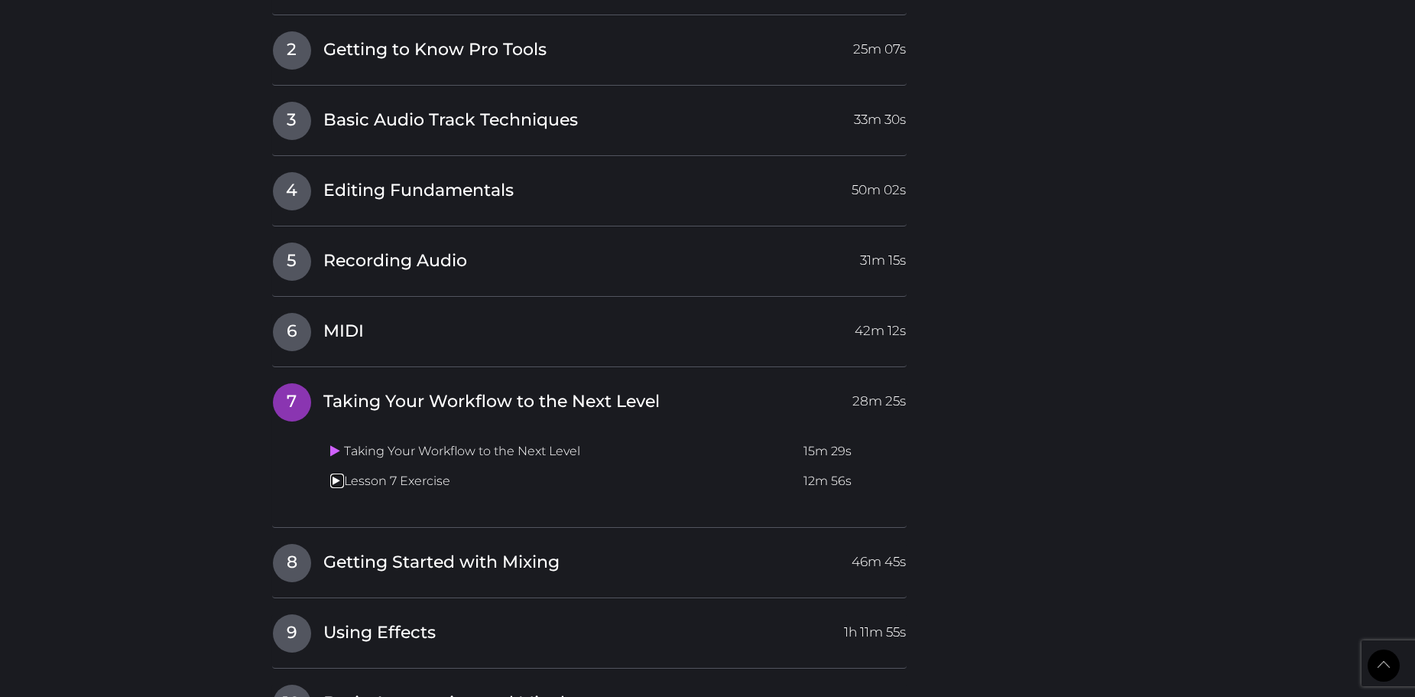
click at [333, 481] on icon at bounding box center [335, 480] width 10 height 12
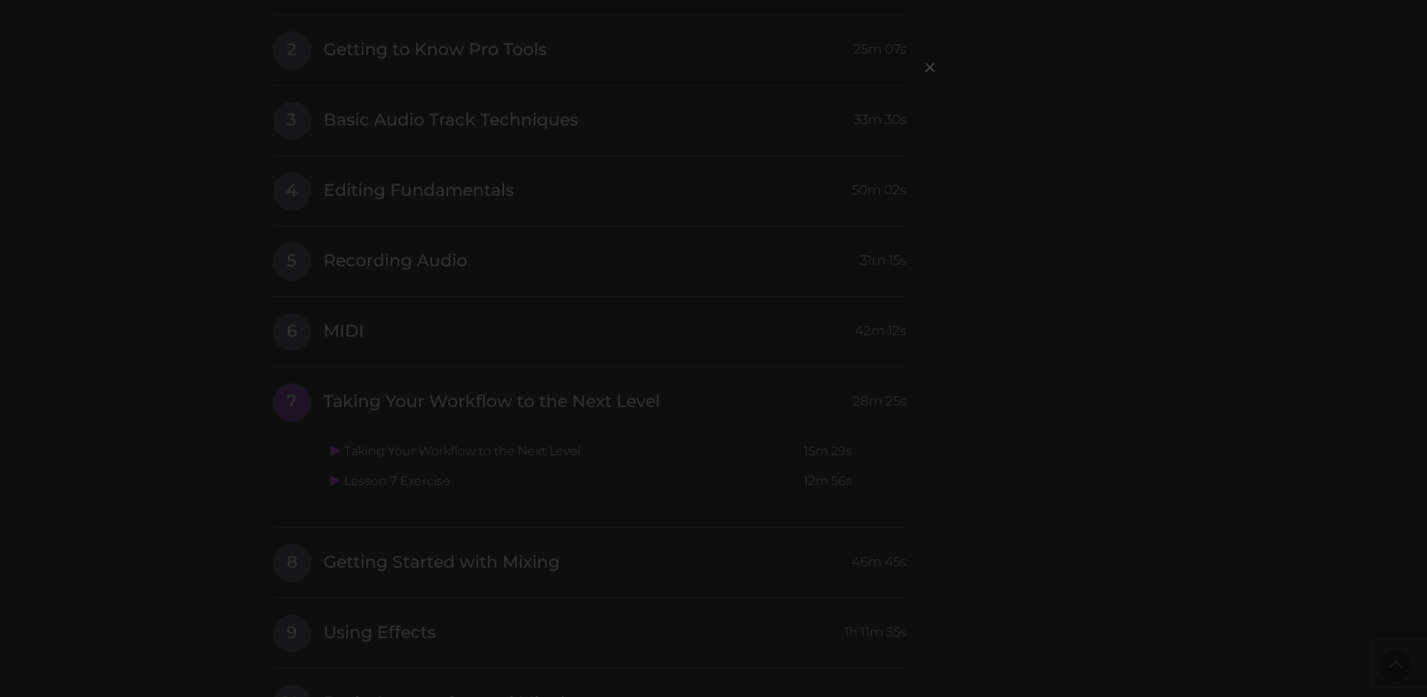
drag, startPoint x: 1037, startPoint y: 174, endPoint x: 1025, endPoint y: 181, distance: 14.0
click at [1036, 176] on div "×" at bounding box center [713, 348] width 1427 height 697
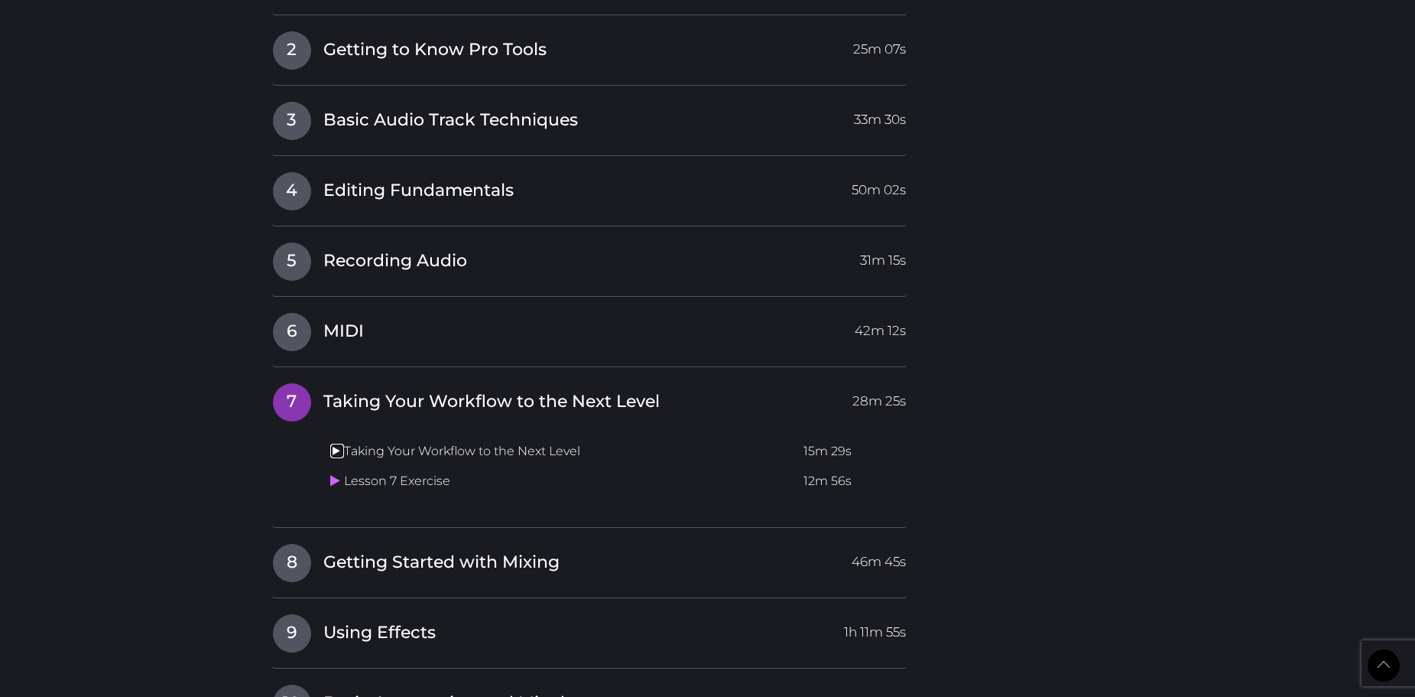
click at [338, 451] on icon at bounding box center [335, 450] width 10 height 12
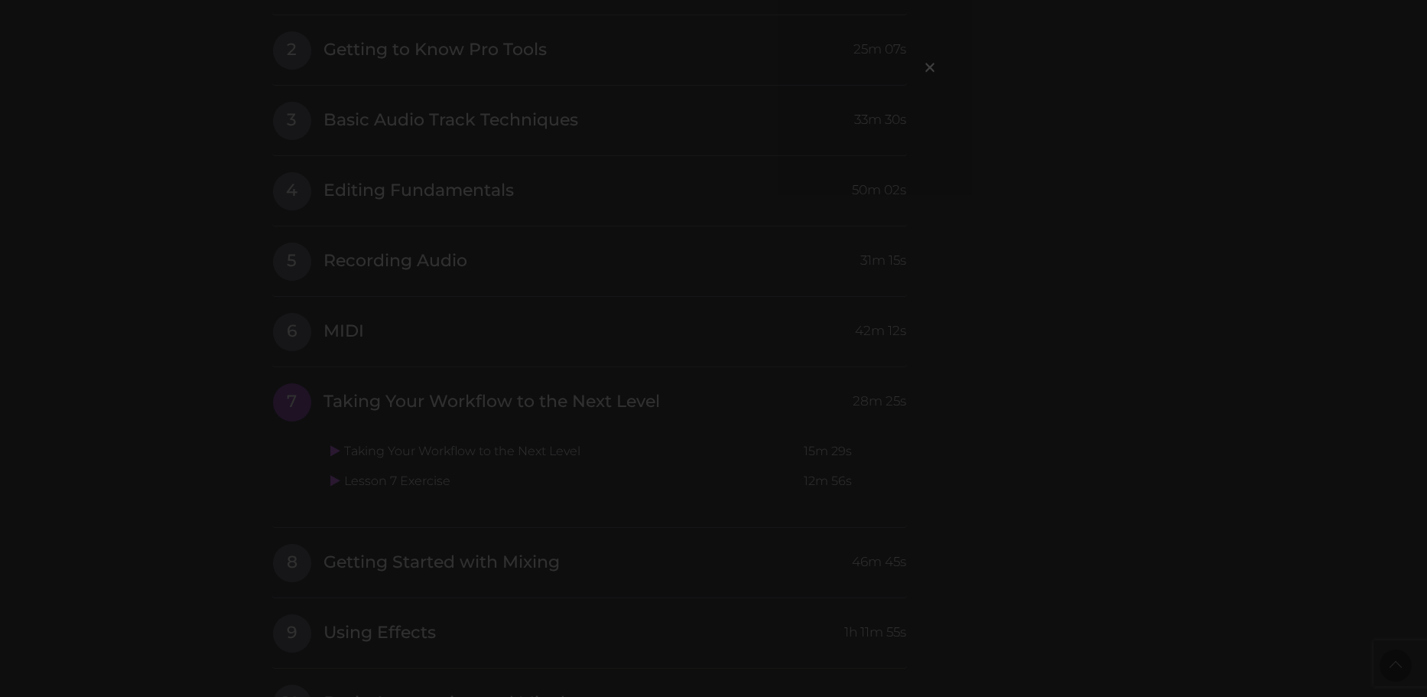
click at [1035, 158] on div "×" at bounding box center [713, 348] width 1427 height 697
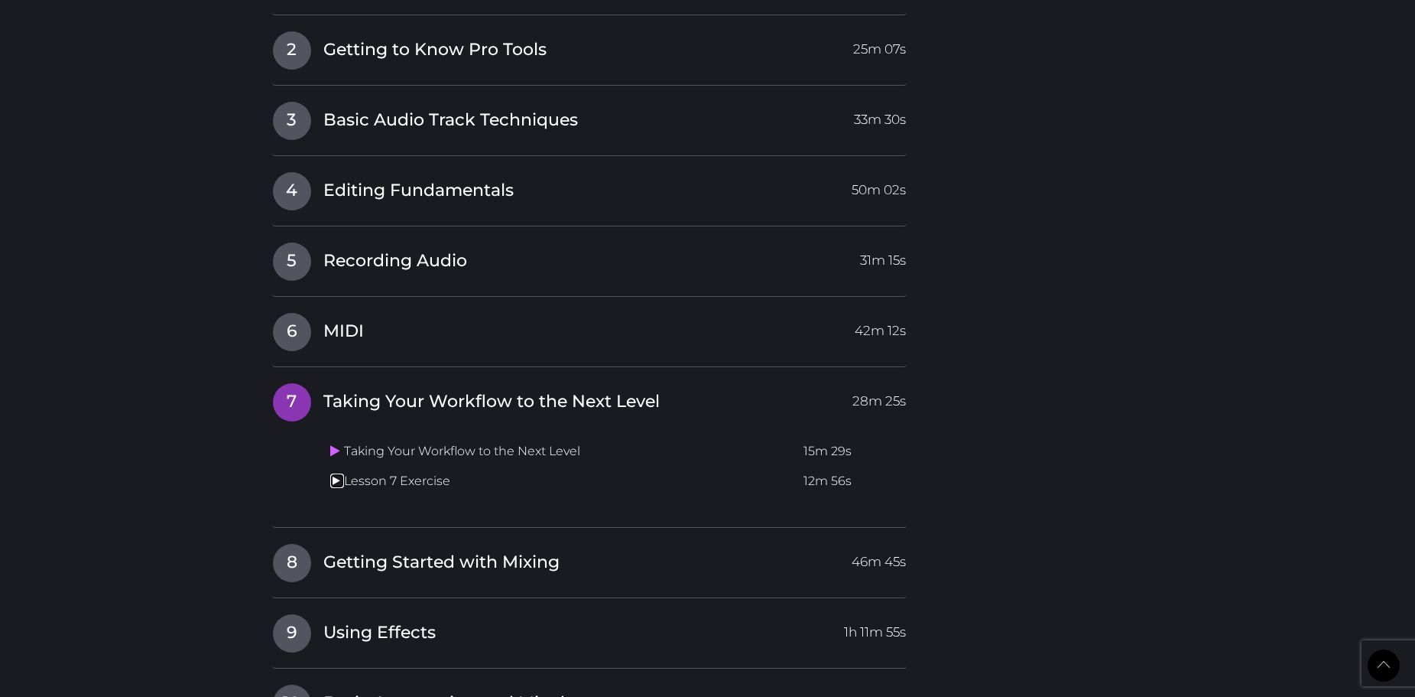
click at [339, 483] on icon at bounding box center [335, 480] width 10 height 12
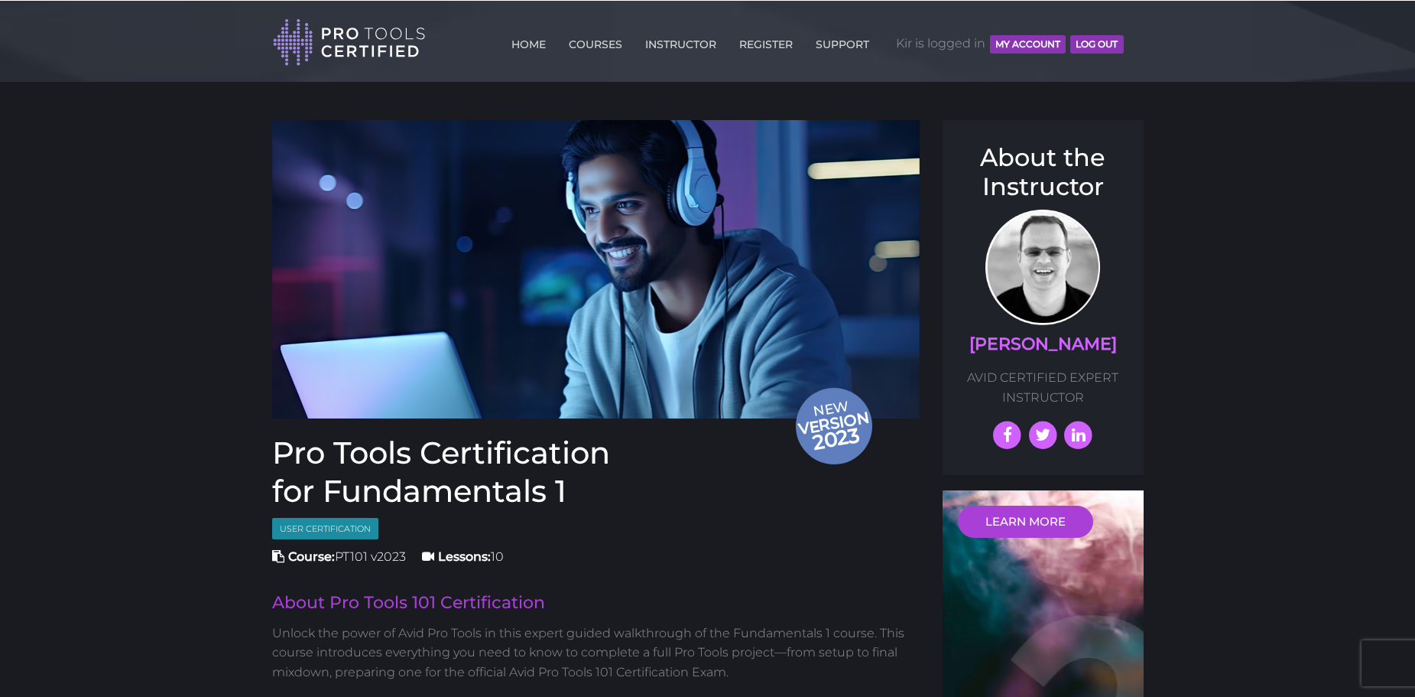
scroll to position [2009, 0]
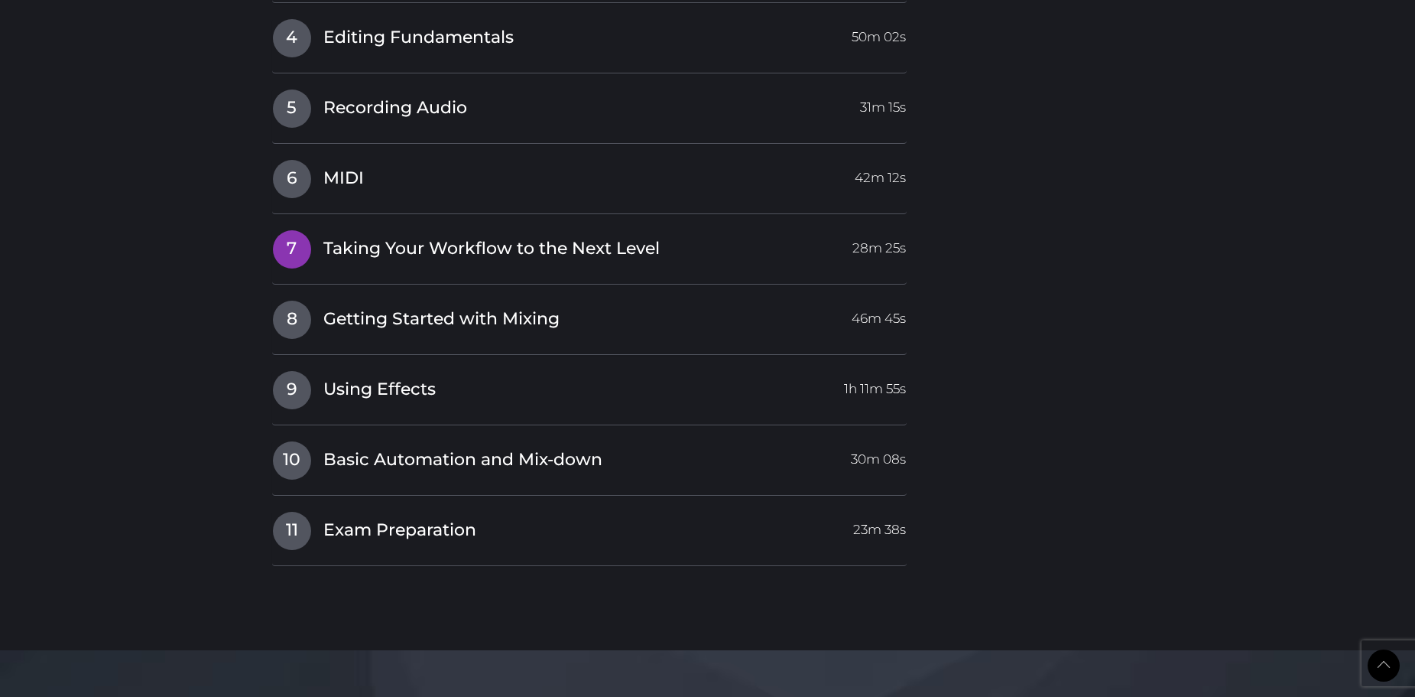
click at [360, 243] on span "Taking Your Workflow to the Next Level" at bounding box center [491, 249] width 336 height 24
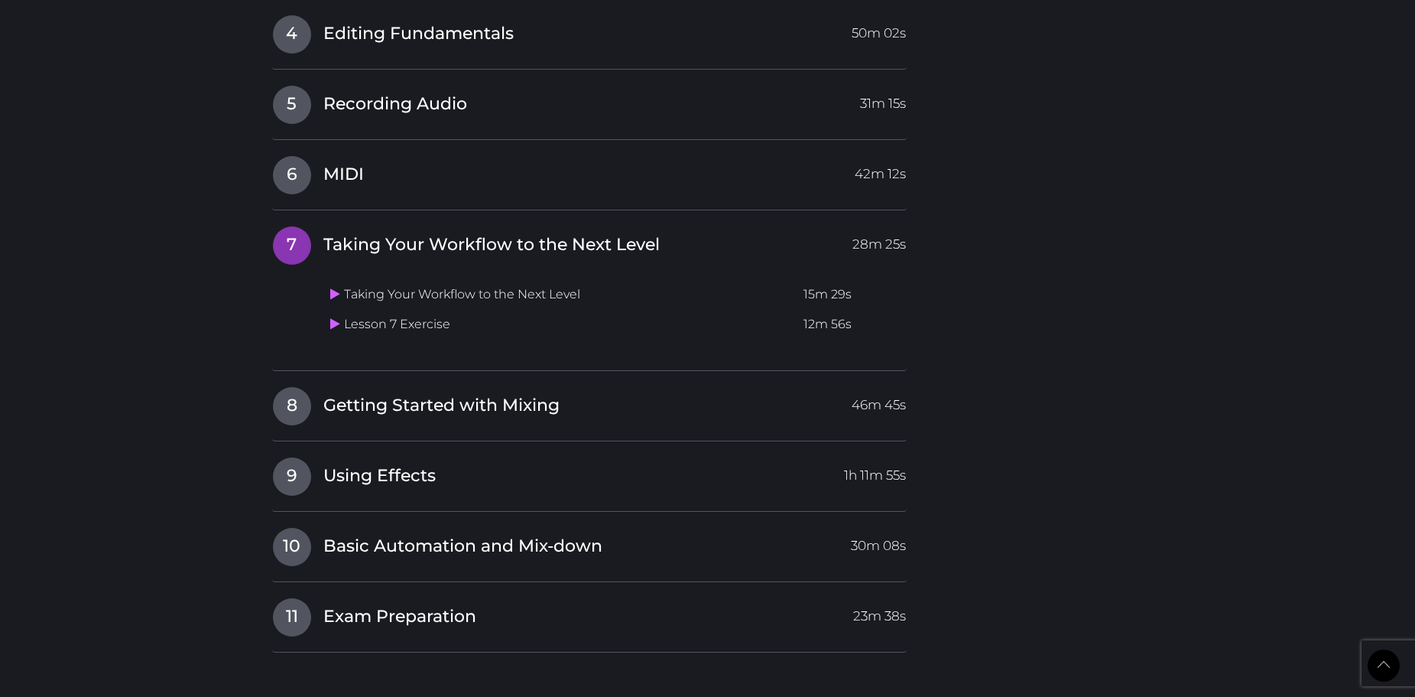
scroll to position [2162, 0]
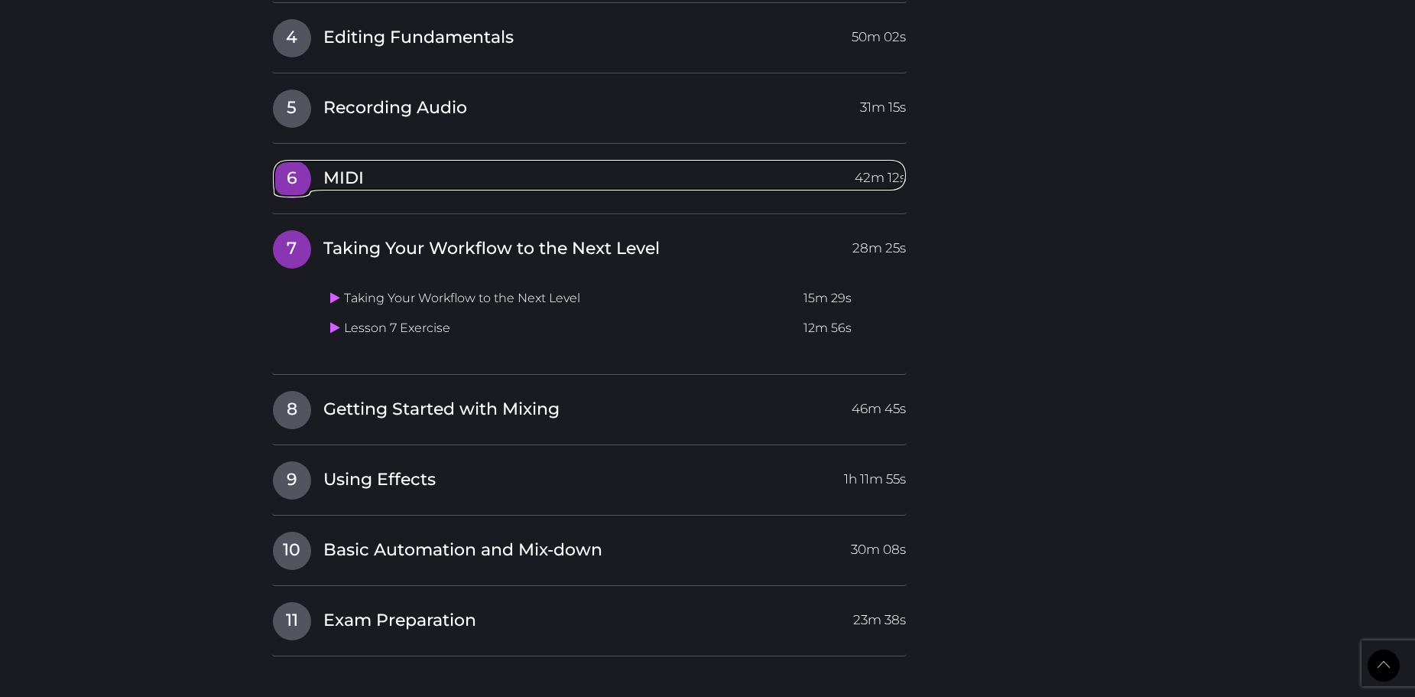
click at [317, 175] on link "6 MIDI 42m 12s" at bounding box center [589, 175] width 635 height 32
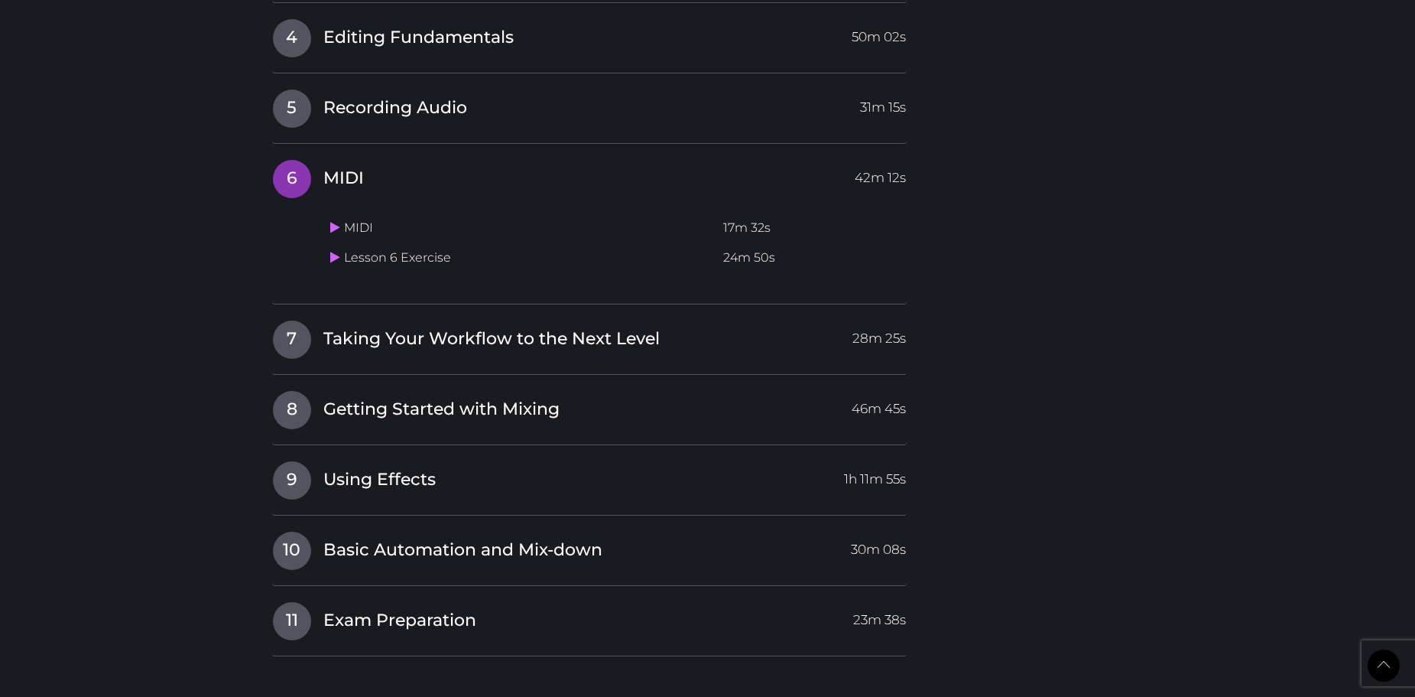
click at [397, 313] on div "I Pro Tools 101 Certification Intro Video 31:17 min 1 Getting Started 39m 29s G…" at bounding box center [589, 196] width 635 height 919
click at [397, 320] on link "7 Taking Your Workflow to the Next Level 28m 25s" at bounding box center [589, 336] width 635 height 32
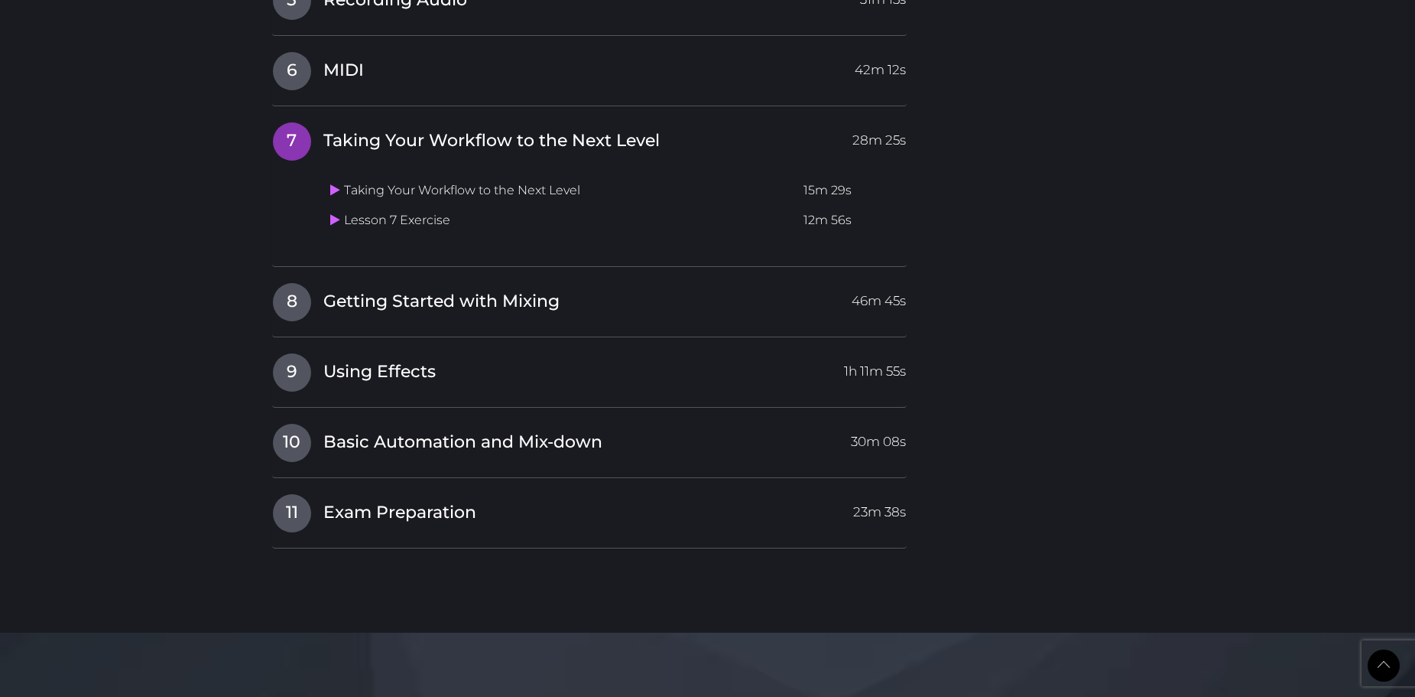
scroll to position [2270, 0]
click at [338, 222] on icon at bounding box center [335, 219] width 10 height 12
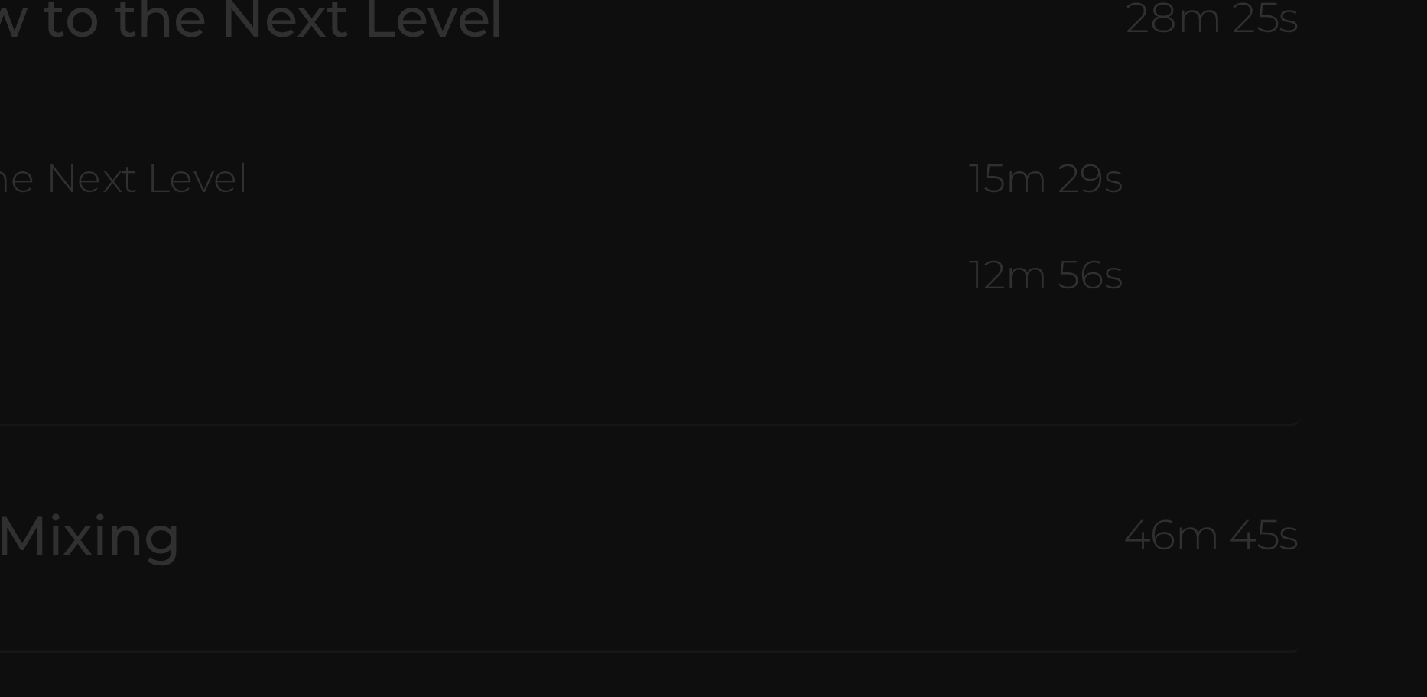
click at [918, 210] on div "×" at bounding box center [708, 198] width 459 height 245
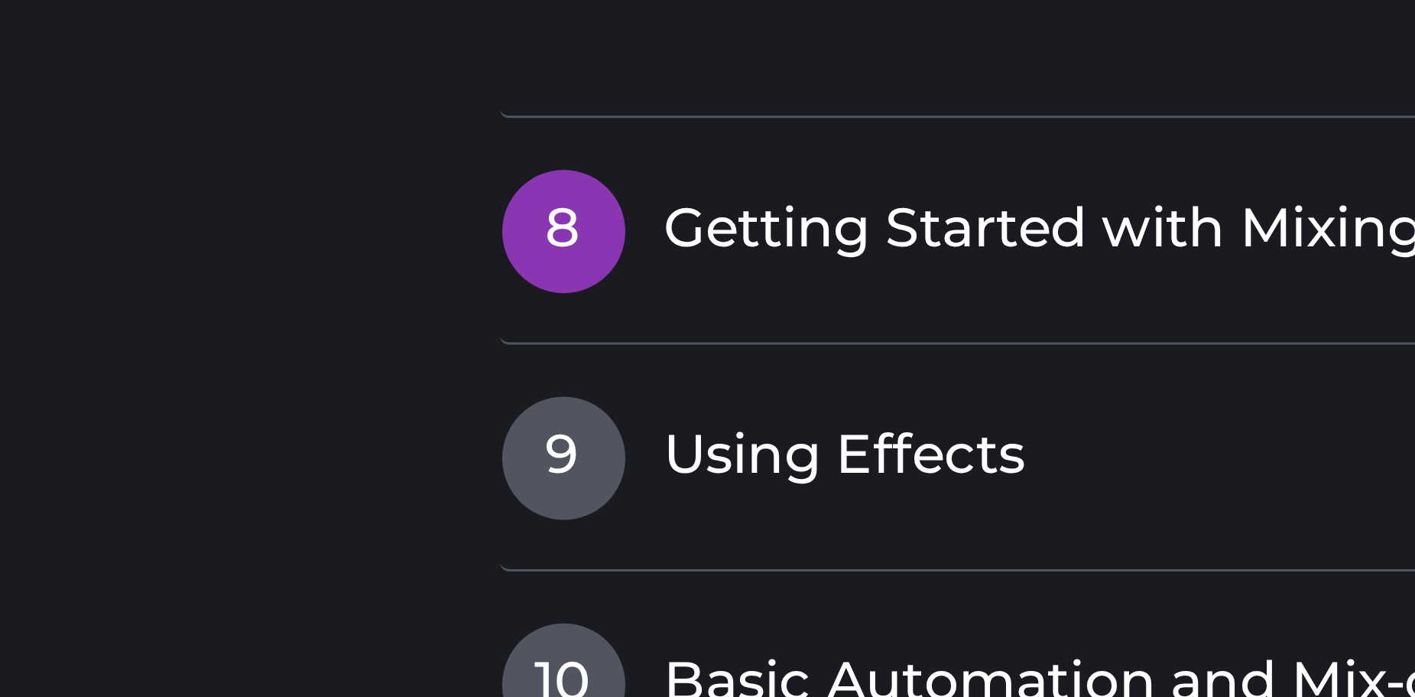
click at [346, 315] on h4 "8 Getting Started with Mixing 46m 45s" at bounding box center [589, 300] width 635 height 39
click at [352, 301] on span "Getting Started with Mixing" at bounding box center [441, 301] width 236 height 24
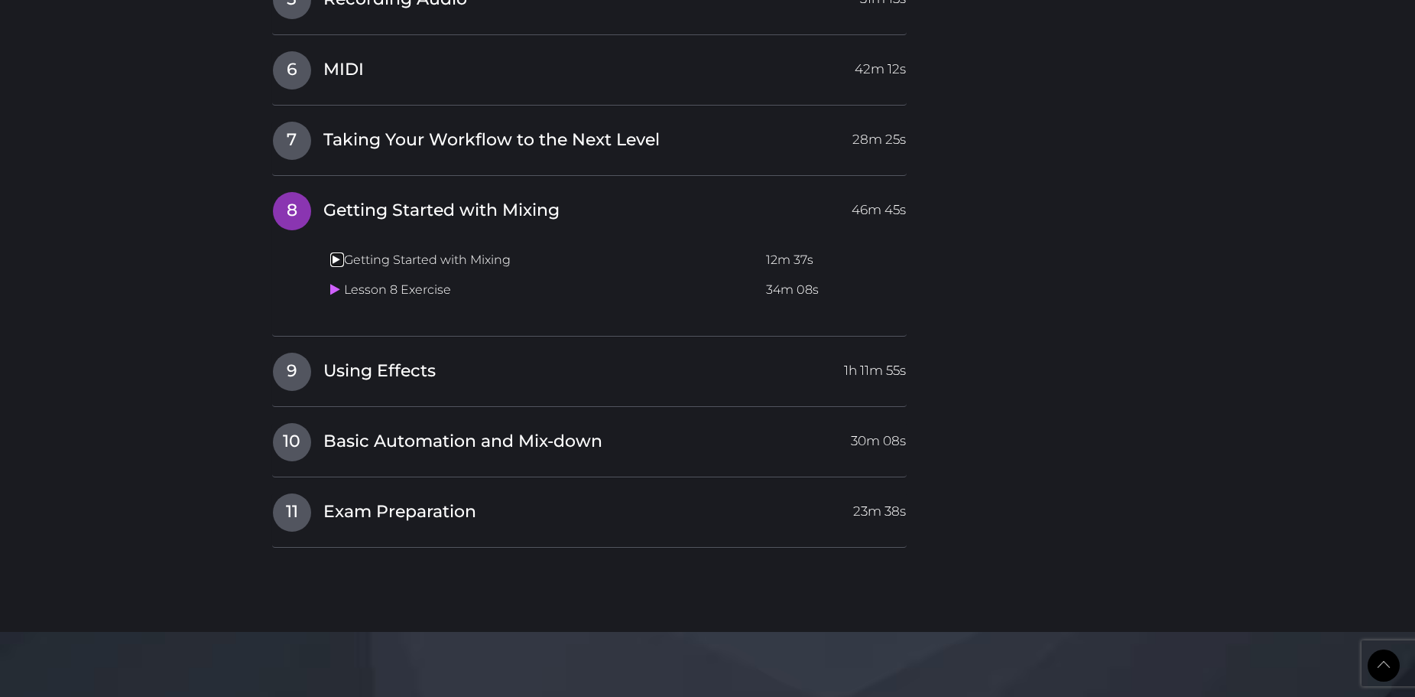
click at [338, 259] on icon at bounding box center [335, 259] width 10 height 12
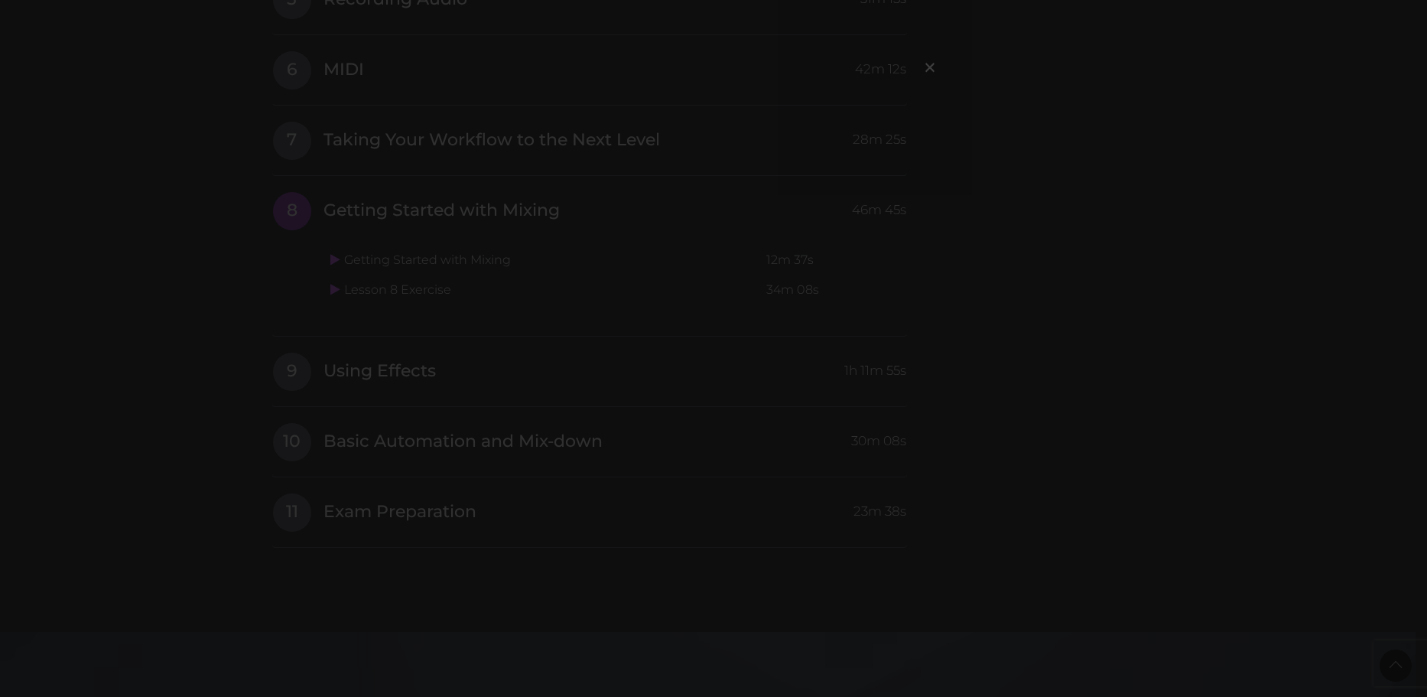
click at [1016, 146] on div "×" at bounding box center [713, 348] width 1427 height 697
